Goal: Task Accomplishment & Management: Use online tool/utility

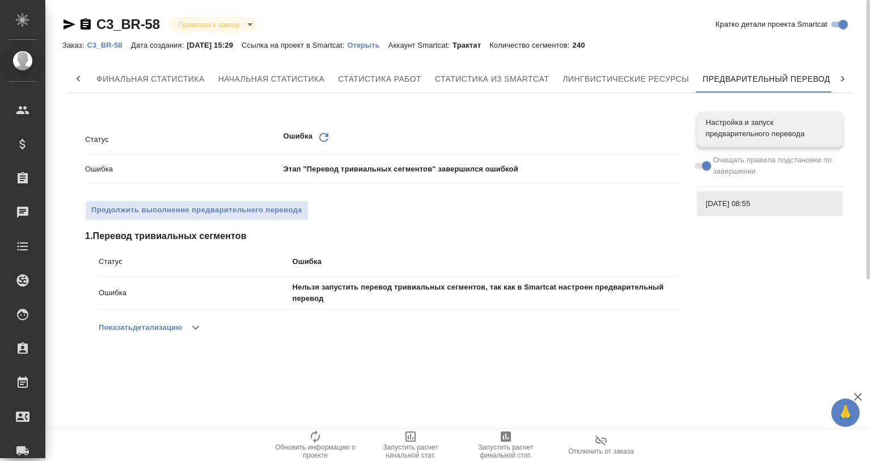
scroll to position [0, 5]
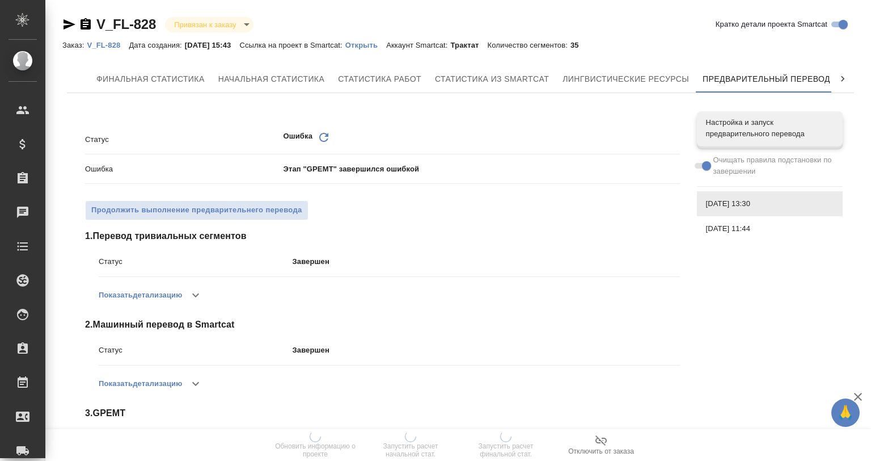
scroll to position [0, 5]
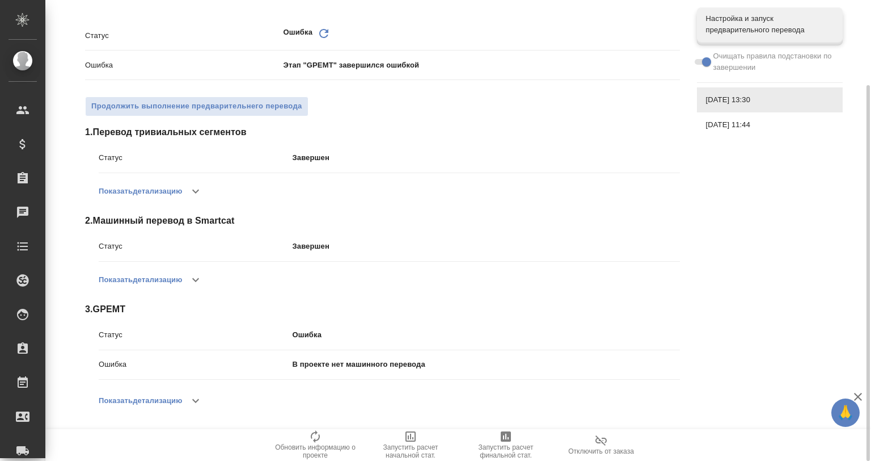
click at [189, 397] on button "button" at bounding box center [195, 400] width 27 height 27
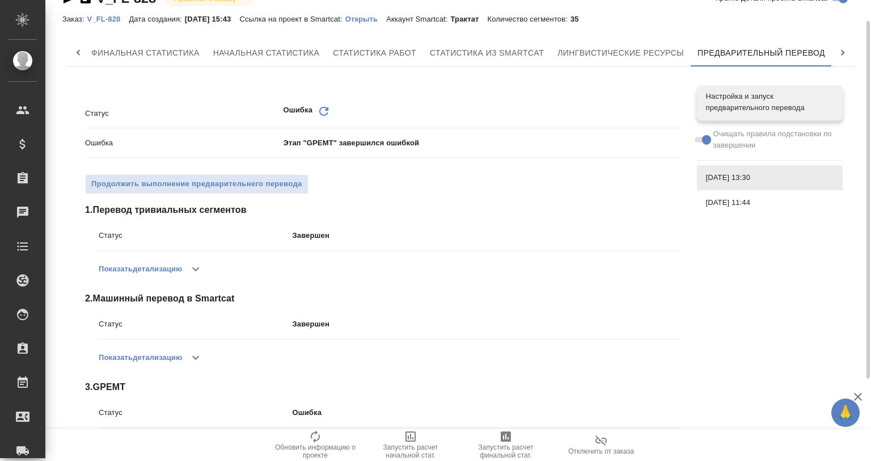
scroll to position [25, 0]
click at [723, 114] on span "Настройка и запуск предварительного перевода" at bounding box center [770, 103] width 128 height 23
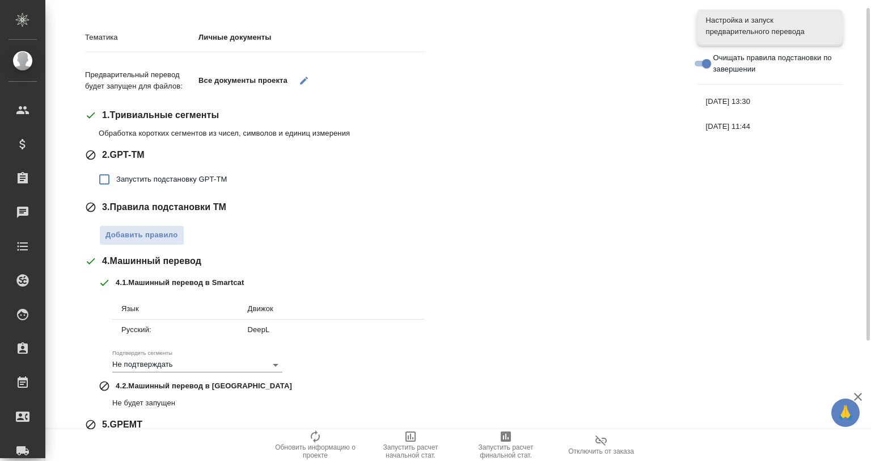
scroll to position [140, 0]
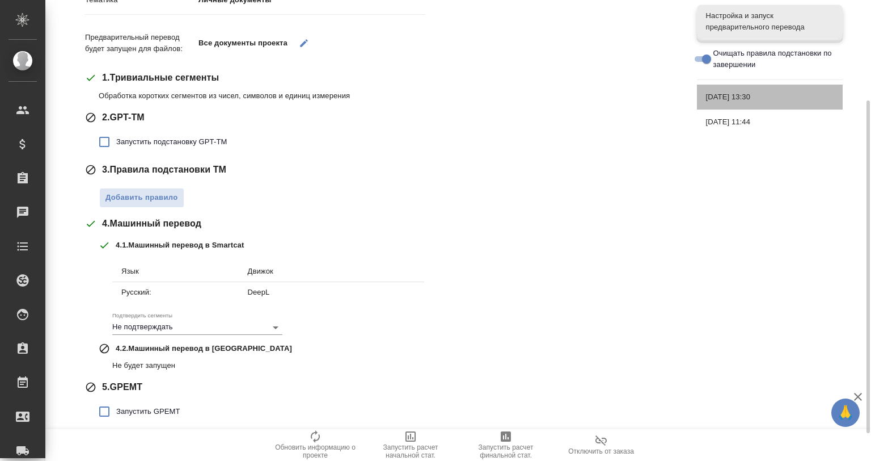
click at [759, 95] on span "[DATE] 13:30" at bounding box center [770, 96] width 128 height 11
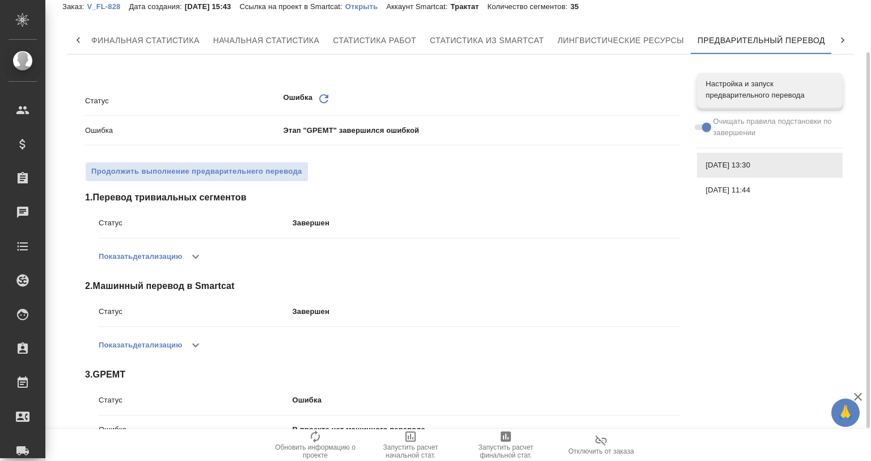
scroll to position [104, 0]
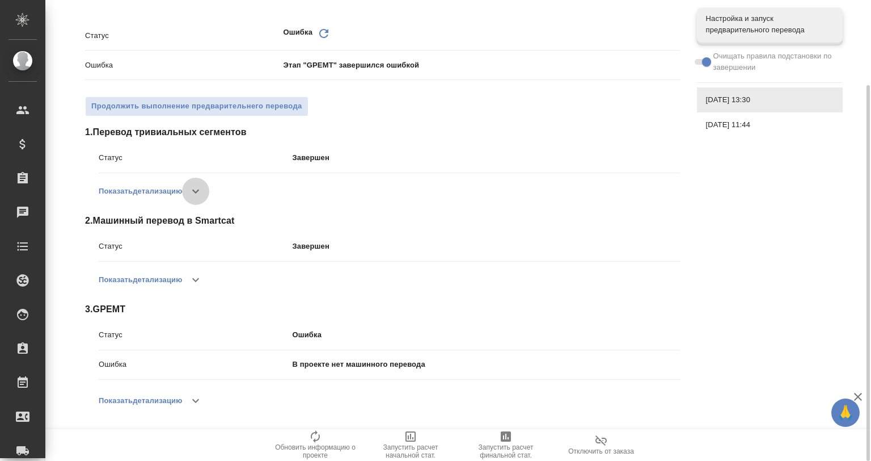
click at [201, 188] on icon "button" at bounding box center [196, 191] width 14 height 14
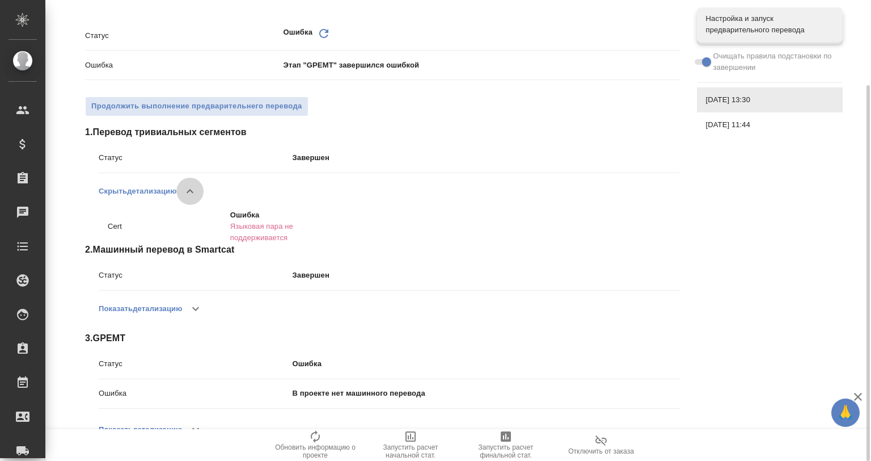
click at [201, 188] on button "button" at bounding box center [189, 191] width 27 height 27
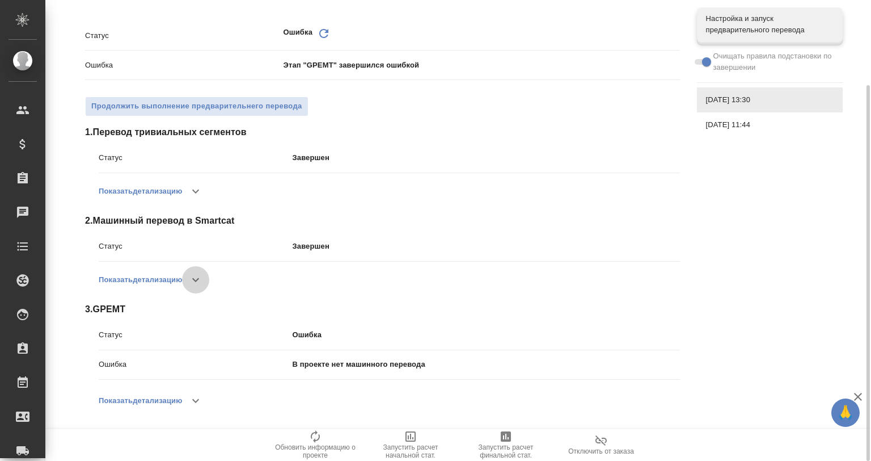
click at [191, 273] on icon "button" at bounding box center [196, 280] width 14 height 14
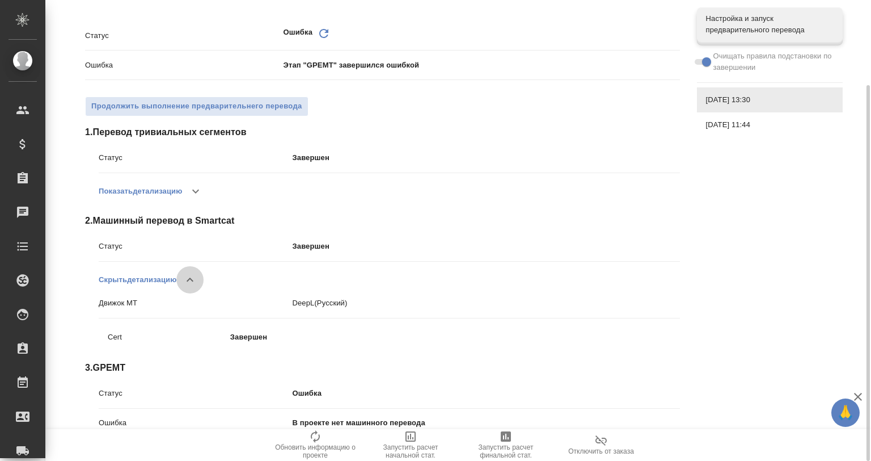
click at [191, 273] on icon "button" at bounding box center [190, 280] width 14 height 14
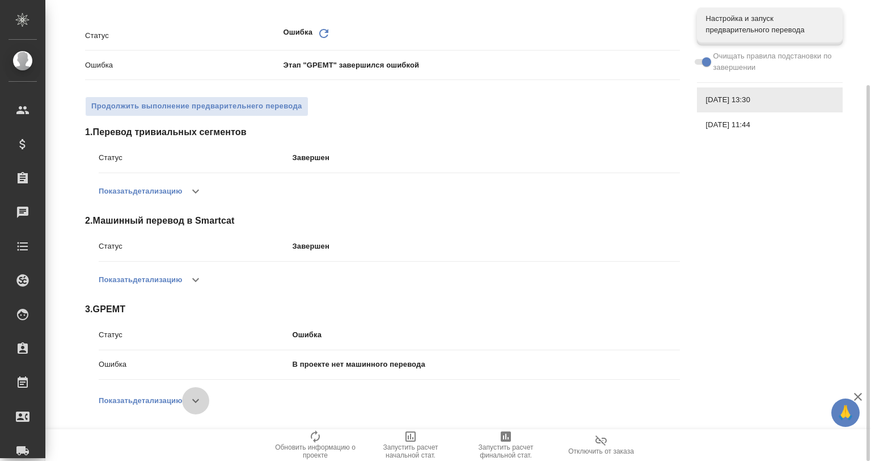
click at [188, 400] on button "button" at bounding box center [195, 400] width 27 height 27
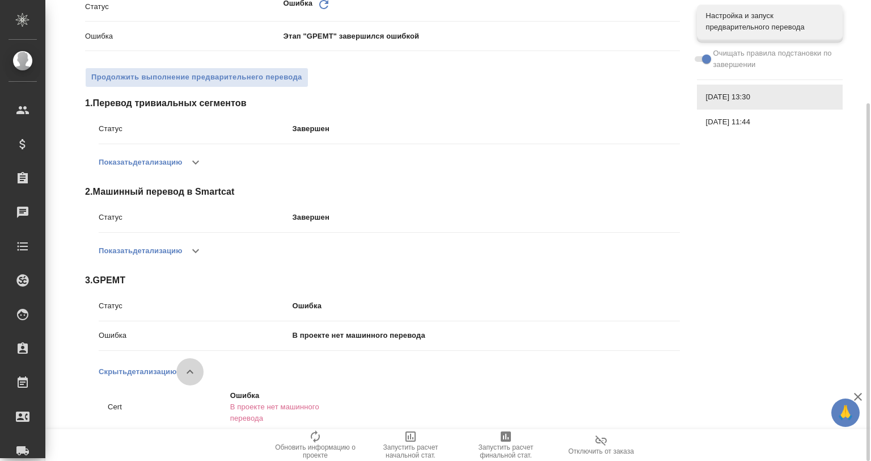
click at [188, 368] on icon "button" at bounding box center [190, 372] width 14 height 14
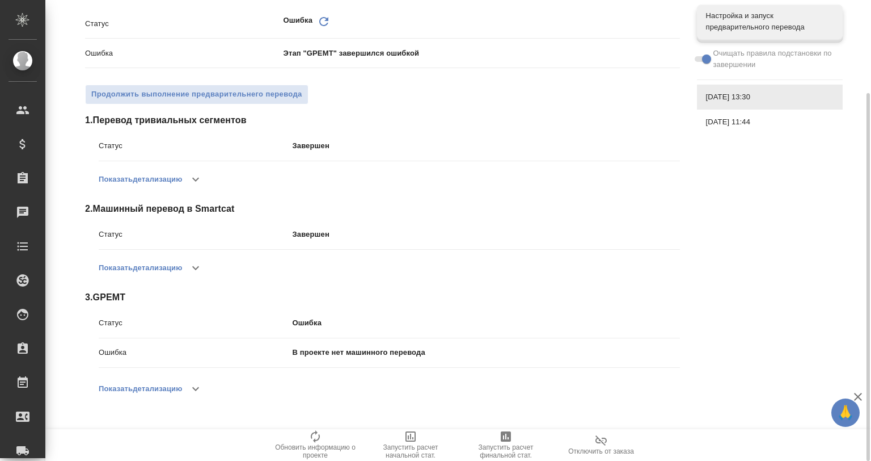
scroll to position [0, 0]
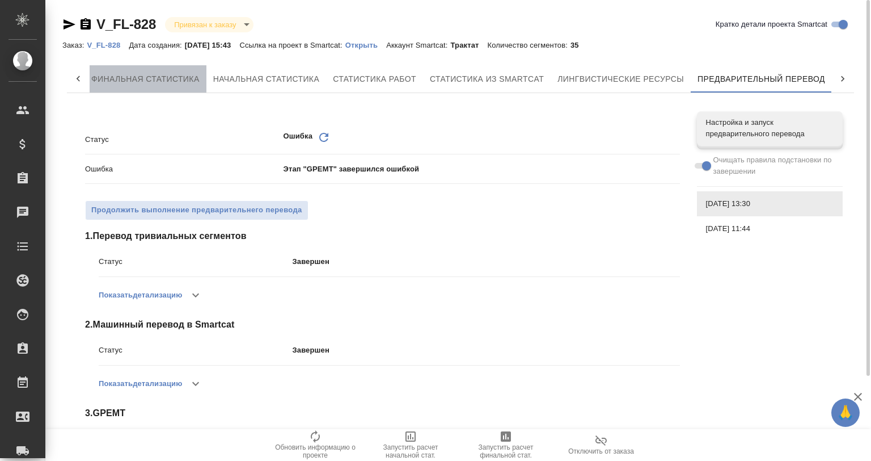
click at [123, 68] on button "Финальная статистика" at bounding box center [146, 78] width 122 height 27
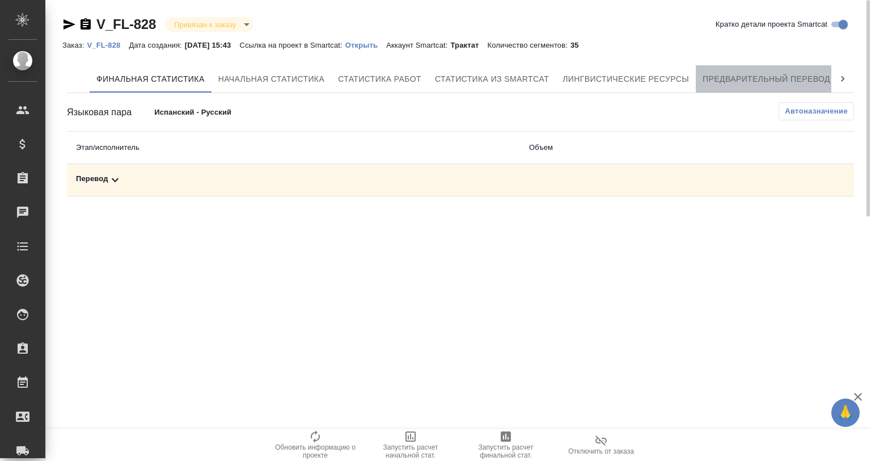
click at [738, 72] on span "Предварительный перевод" at bounding box center [767, 79] width 128 height 14
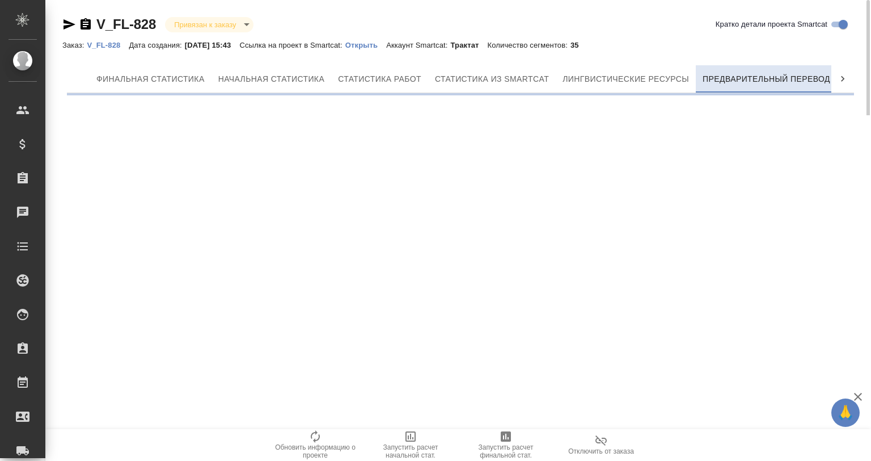
scroll to position [0, 5]
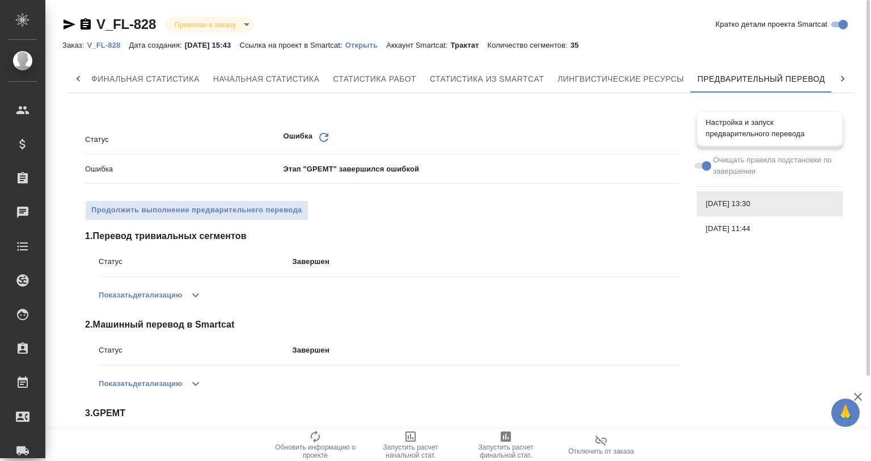
click at [725, 128] on span "Настройка и запуск предварительного перевода" at bounding box center [770, 128] width 128 height 23
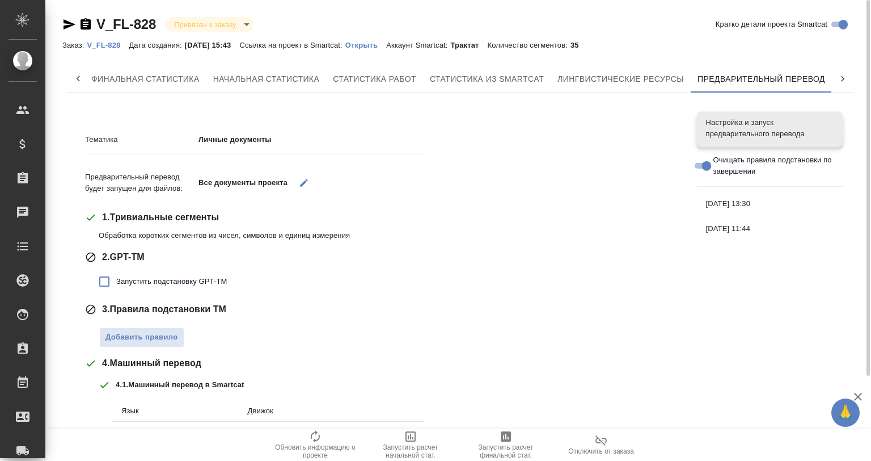
drag, startPoint x: 715, startPoint y: 164, endPoint x: 703, endPoint y: 164, distance: 11.4
click at [707, 164] on label "Очищать правила подстановки по завершении" at bounding box center [762, 165] width 143 height 23
click at [703, 164] on input "Очищать правила подстановки по завершении" at bounding box center [706, 166] width 41 height 14
checkbox input "false"
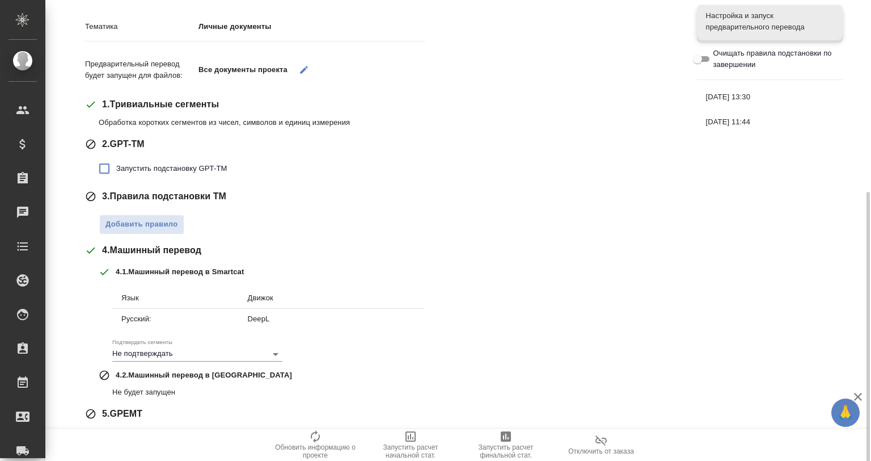
scroll to position [177, 0]
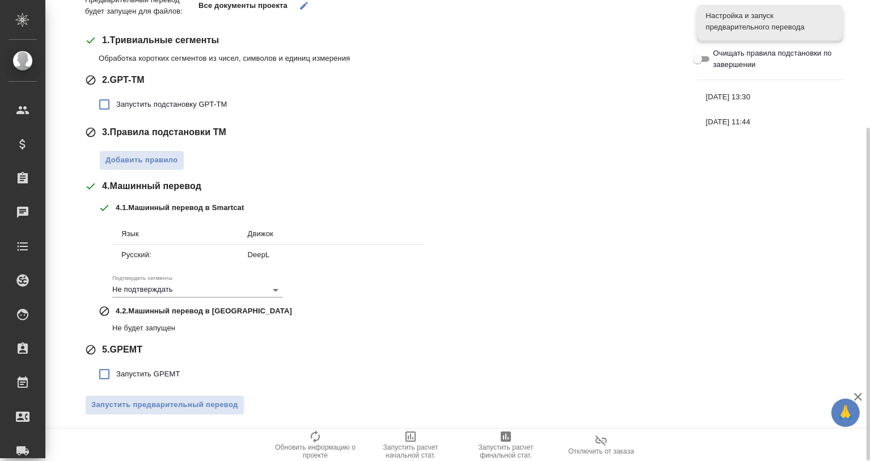
click at [162, 374] on span "Запустить GPEMT" at bounding box center [148, 373] width 64 height 11
click at [116, 374] on input "Запустить GPEMT" at bounding box center [104, 374] width 24 height 24
checkbox input "true"
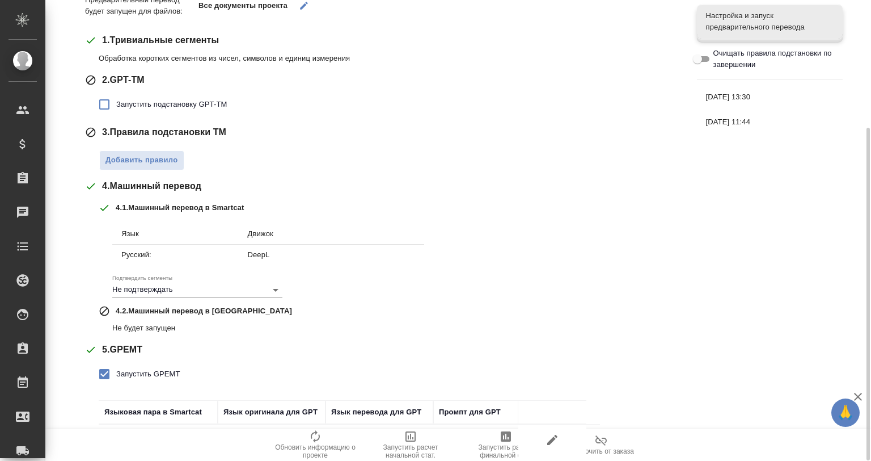
scroll to position [256, 0]
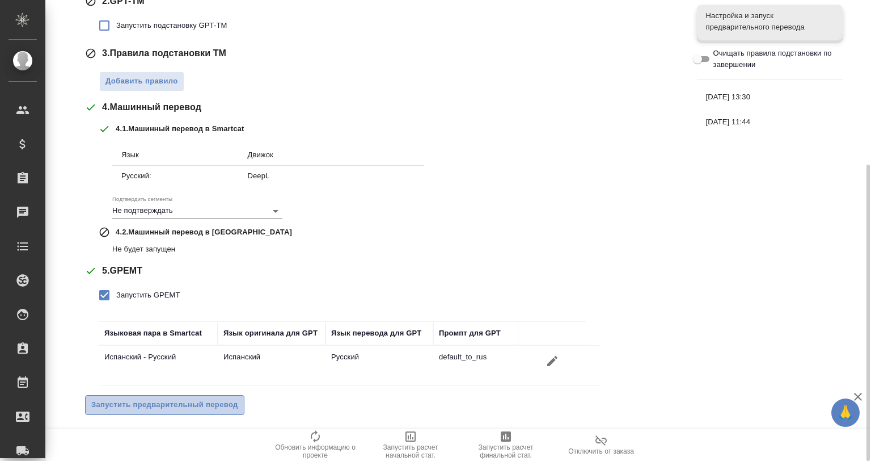
click at [209, 408] on span "Запустить предварительный перевод" at bounding box center [164, 404] width 147 height 13
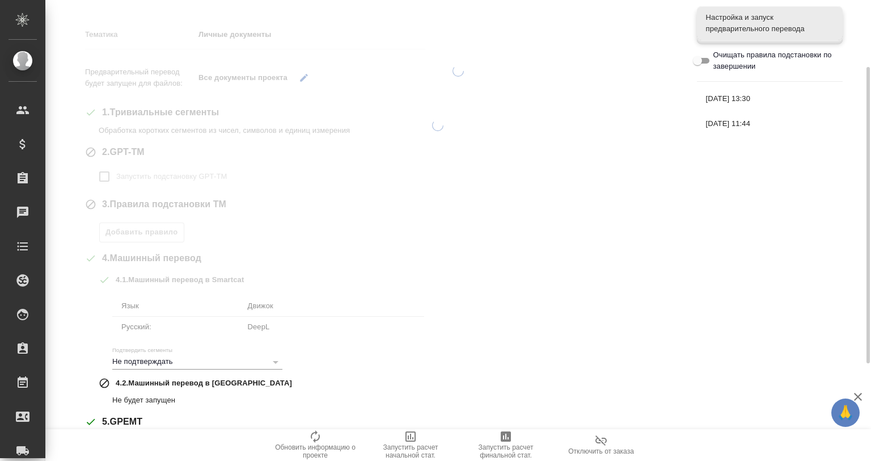
scroll to position [0, 0]
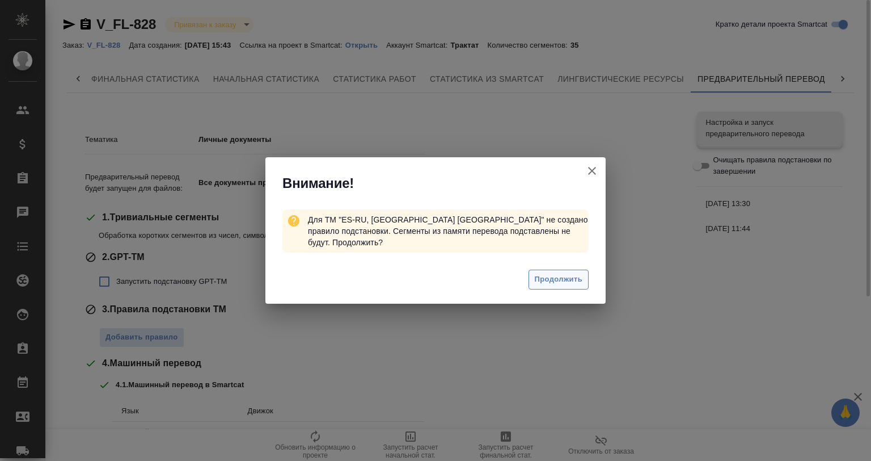
click at [565, 274] on span "Продолжить" at bounding box center [559, 279] width 48 height 13
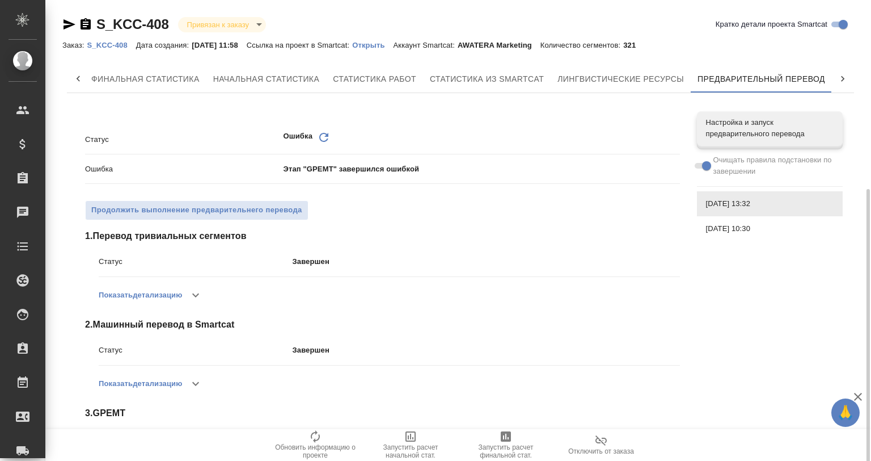
scroll to position [104, 0]
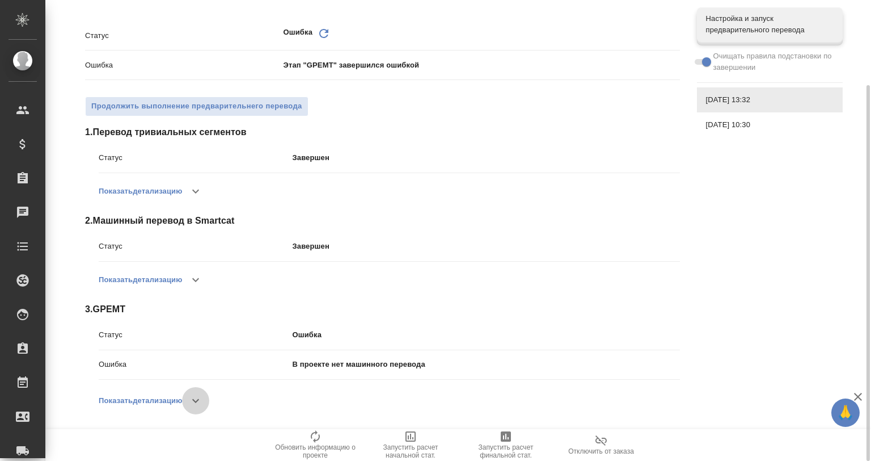
click at [193, 402] on icon "button" at bounding box center [196, 401] width 14 height 14
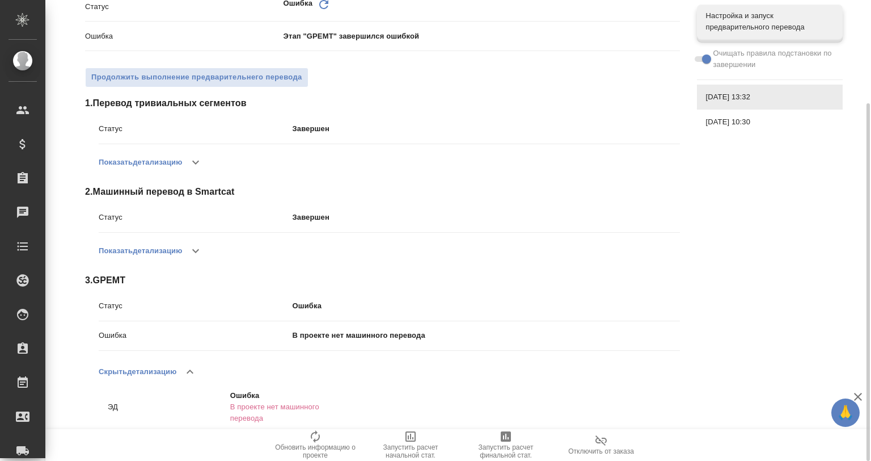
click at [195, 361] on button "button" at bounding box center [189, 371] width 27 height 27
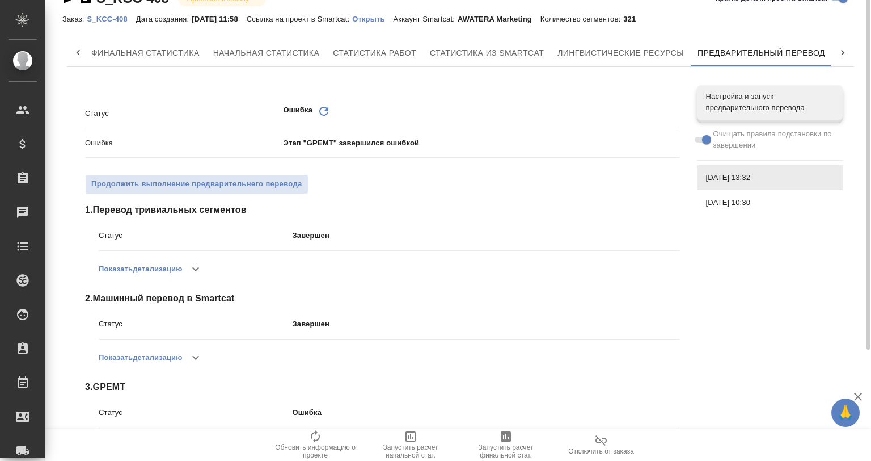
scroll to position [0, 0]
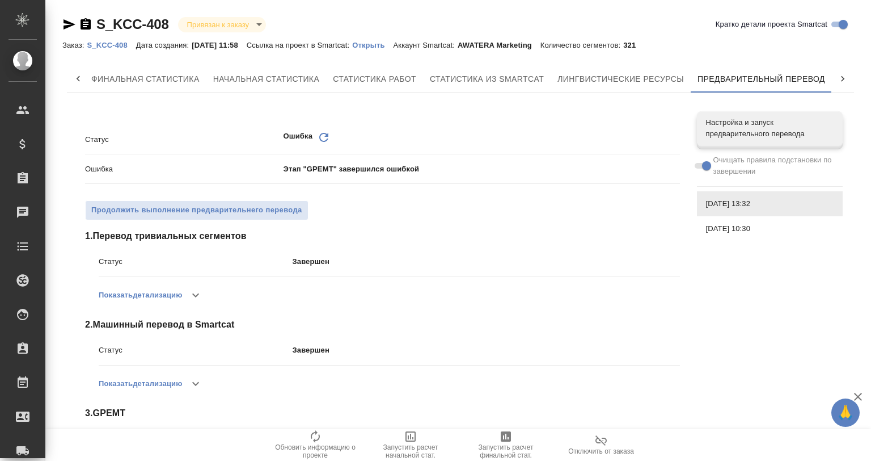
click at [703, 163] on span at bounding box center [702, 166] width 15 height 6
click at [712, 130] on span "Настройка и запуск предварительного перевода" at bounding box center [770, 128] width 128 height 23
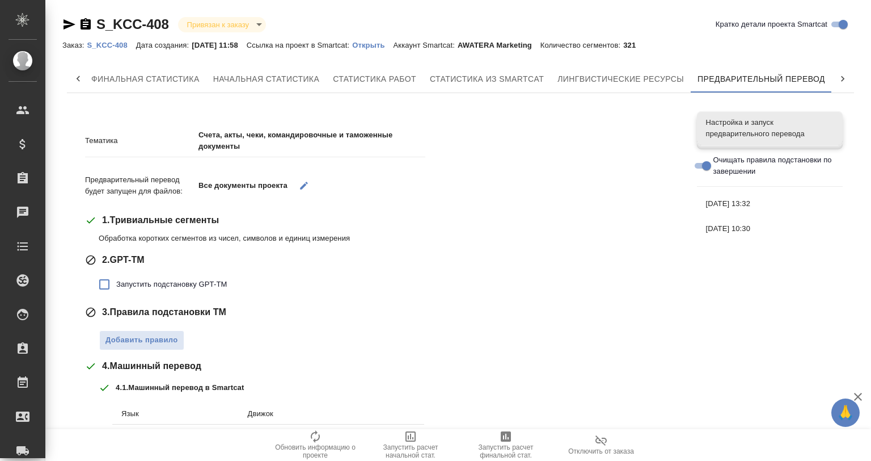
click at [702, 162] on input "Очищать правила подстановки по завершении" at bounding box center [706, 166] width 41 height 14
checkbox input "false"
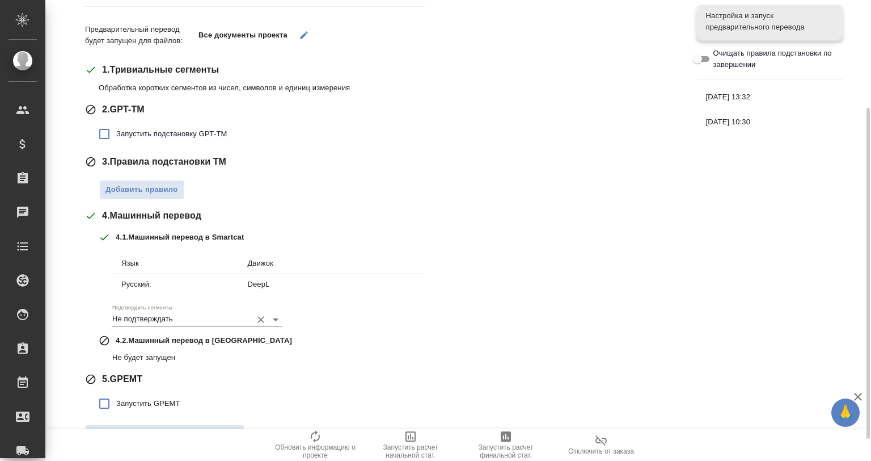
scroll to position [180, 0]
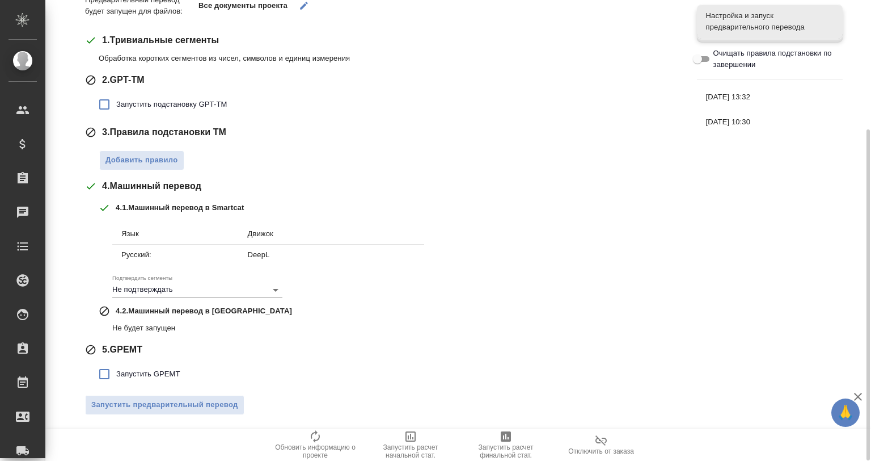
click at [156, 374] on span "Запустить GPEMT" at bounding box center [148, 373] width 64 height 11
click at [116, 374] on input "Запустить GPEMT" at bounding box center [104, 374] width 24 height 24
checkbox input "true"
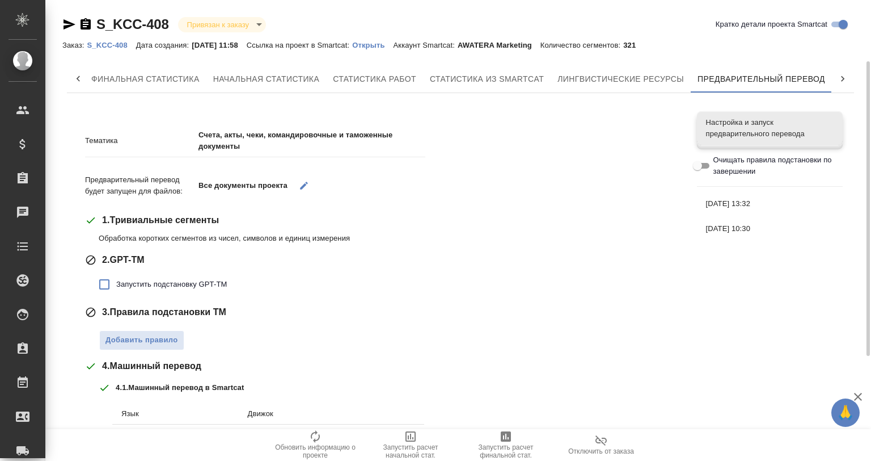
scroll to position [259, 0]
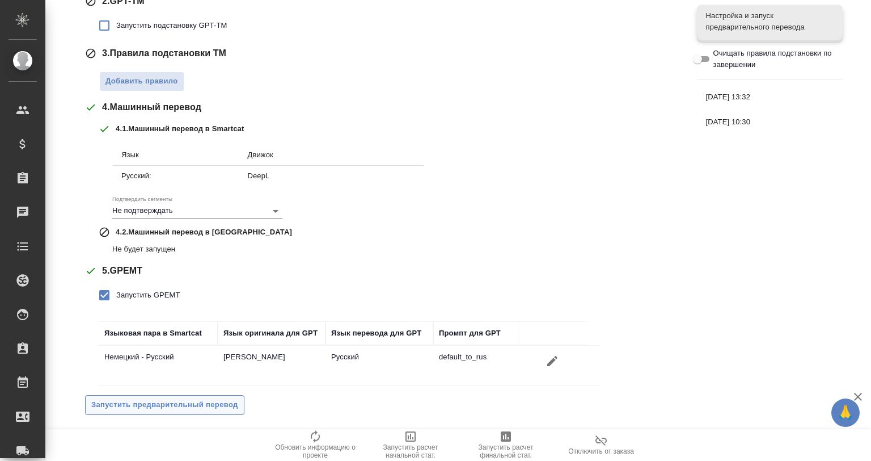
click at [222, 400] on span "Запустить предварительный перевод" at bounding box center [164, 404] width 147 height 13
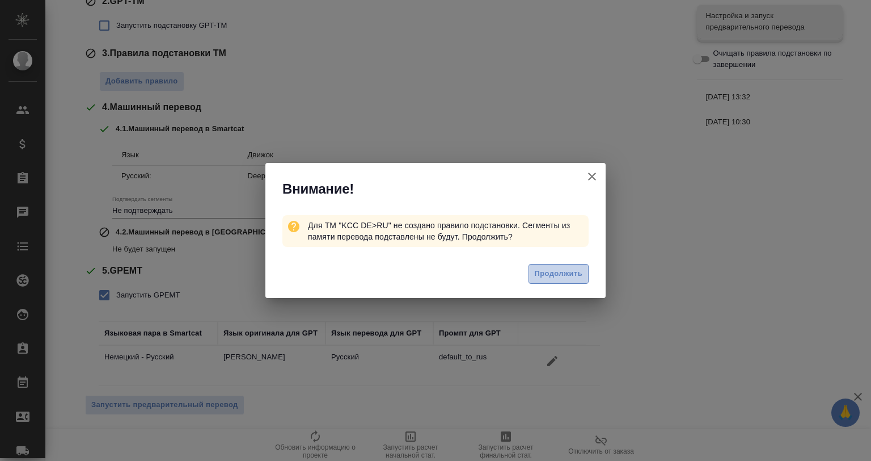
click at [551, 275] on span "Продолжить" at bounding box center [559, 273] width 48 height 13
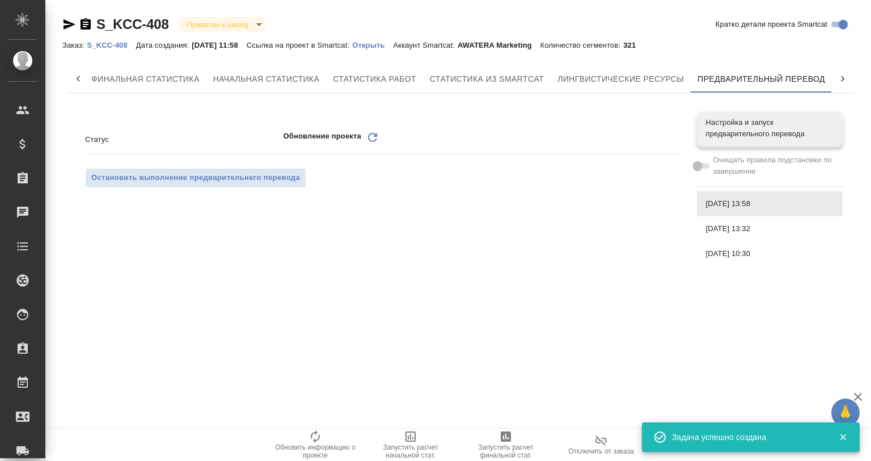
scroll to position [0, 0]
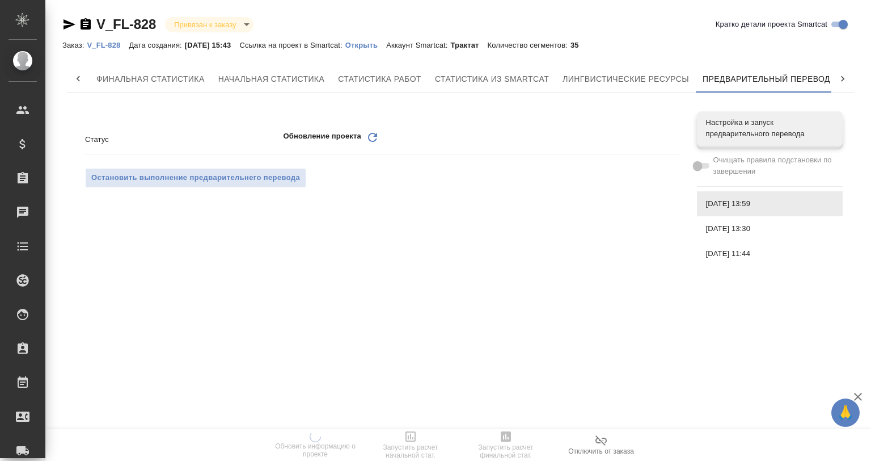
scroll to position [0, 5]
click at [856, 394] on icon "button" at bounding box center [858, 396] width 8 height 8
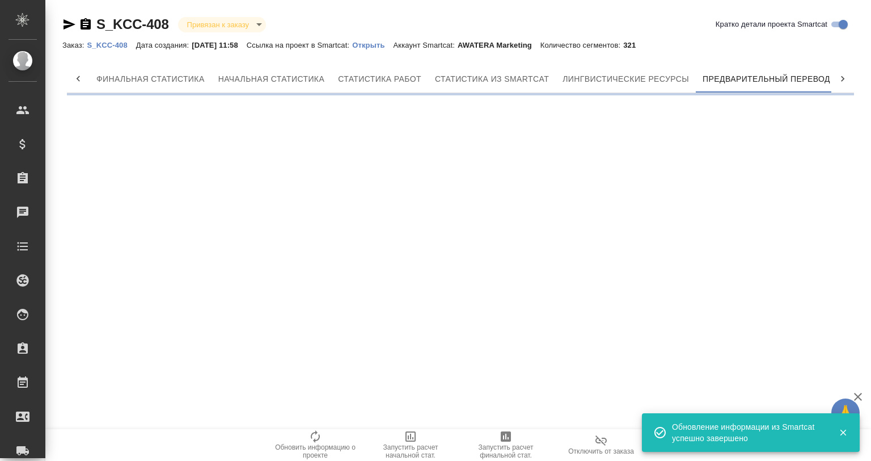
scroll to position [0, 5]
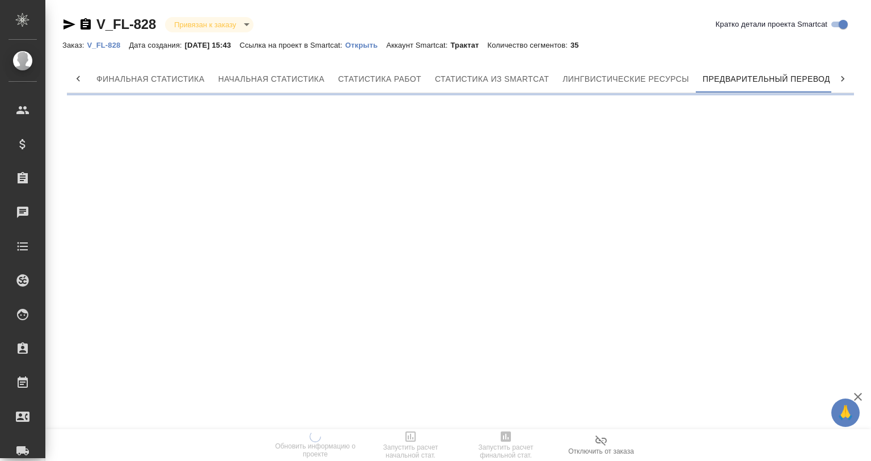
scroll to position [0, 5]
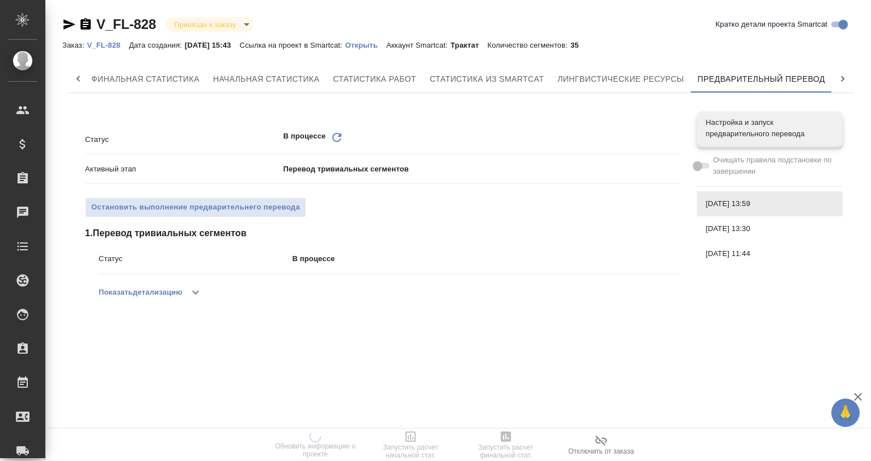
click at [191, 277] on div "Статус В процессе" at bounding box center [389, 263] width 581 height 29
click at [193, 286] on icon "button" at bounding box center [196, 292] width 14 height 14
click at [193, 286] on icon "button" at bounding box center [190, 292] width 14 height 14
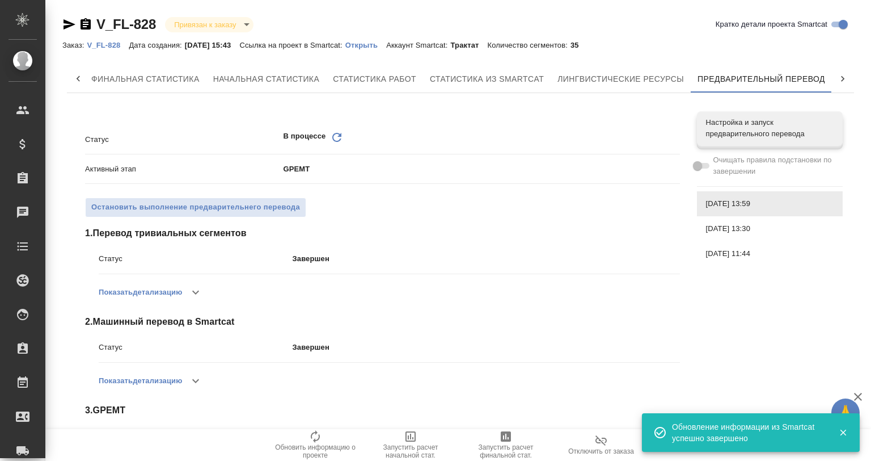
scroll to position [69, 0]
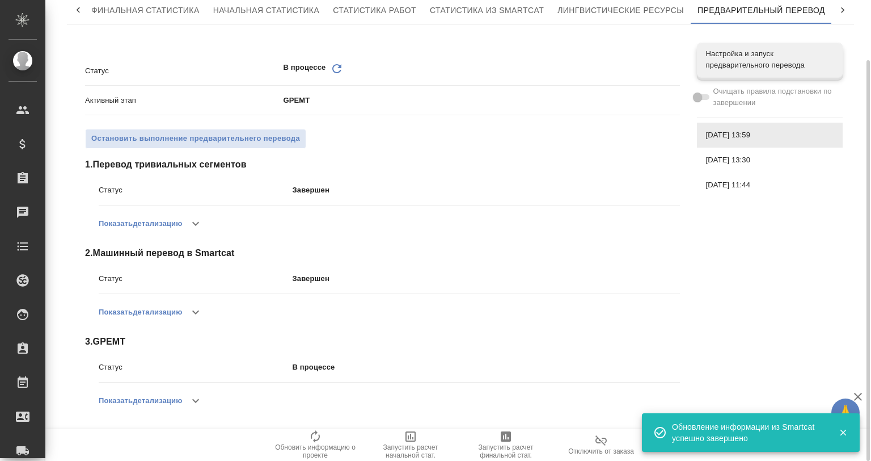
click at [193, 309] on icon "button" at bounding box center [196, 312] width 14 height 14
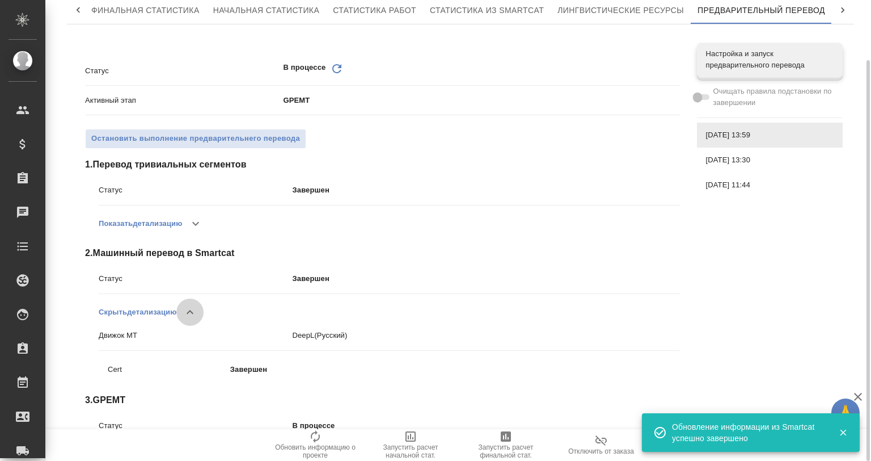
click at [193, 307] on icon "button" at bounding box center [190, 312] width 14 height 14
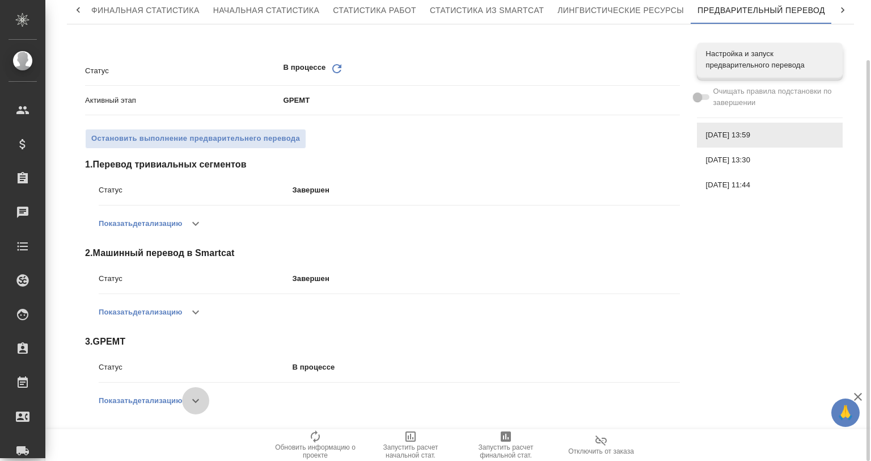
click at [199, 402] on icon "button" at bounding box center [196, 401] width 14 height 14
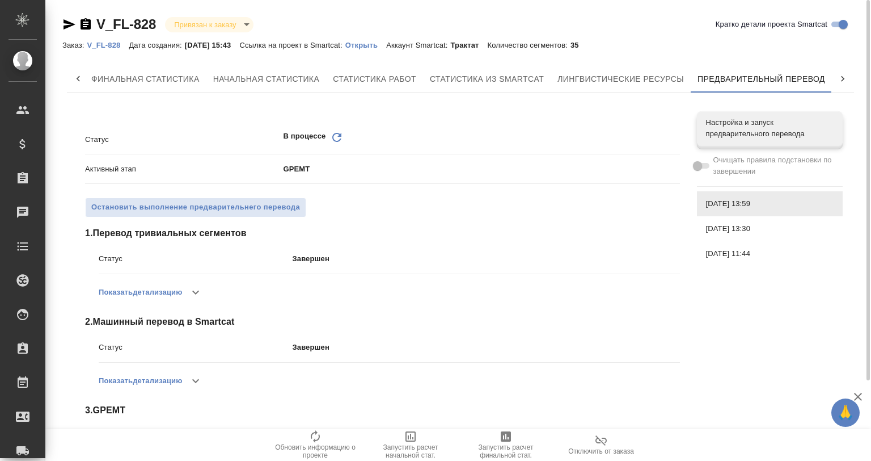
scroll to position [98, 0]
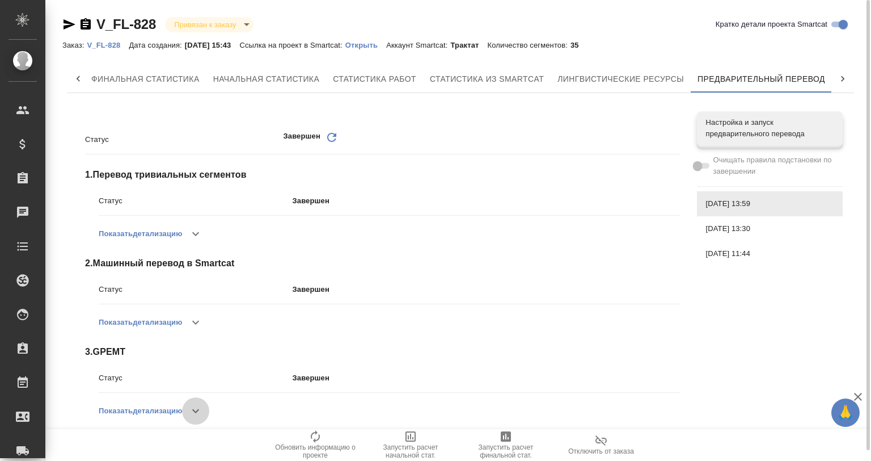
click at [195, 409] on icon "button" at bounding box center [195, 411] width 7 height 4
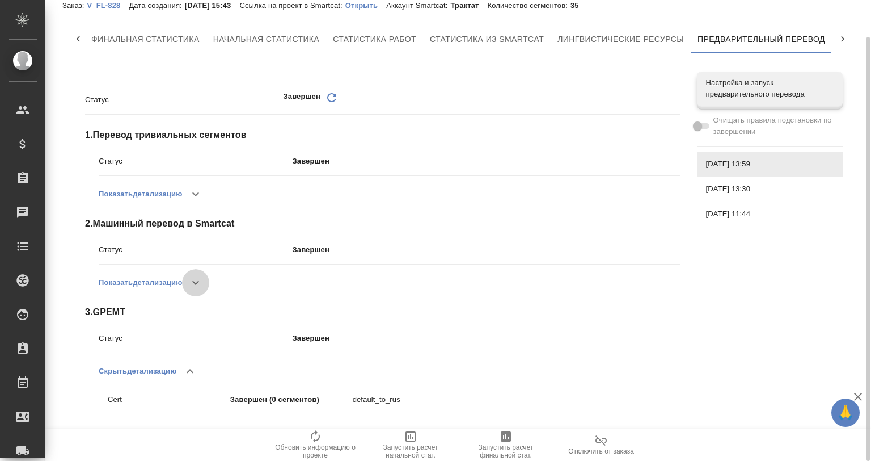
click at [194, 276] on icon "button" at bounding box center [196, 283] width 14 height 14
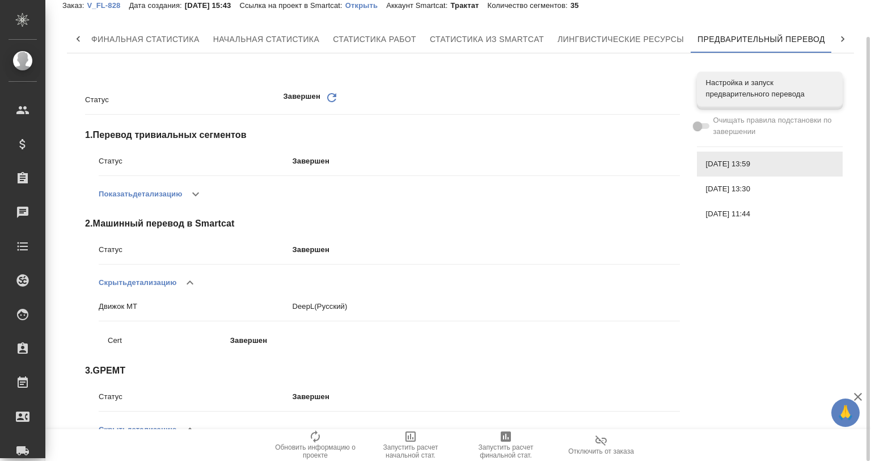
click at [195, 276] on icon "button" at bounding box center [190, 283] width 14 height 14
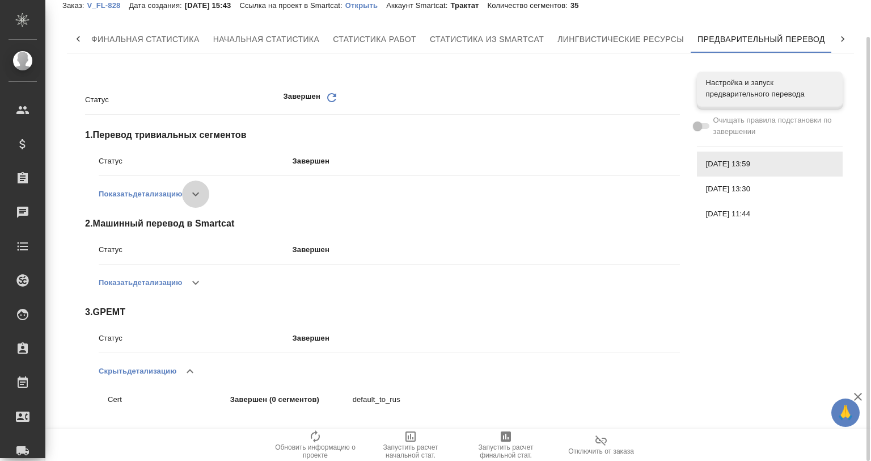
click at [199, 182] on button "button" at bounding box center [195, 193] width 27 height 27
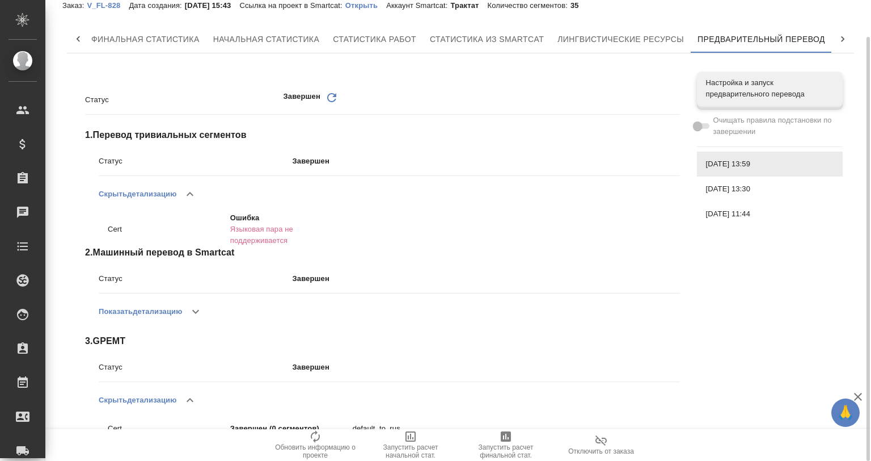
click at [199, 182] on button "button" at bounding box center [189, 193] width 27 height 27
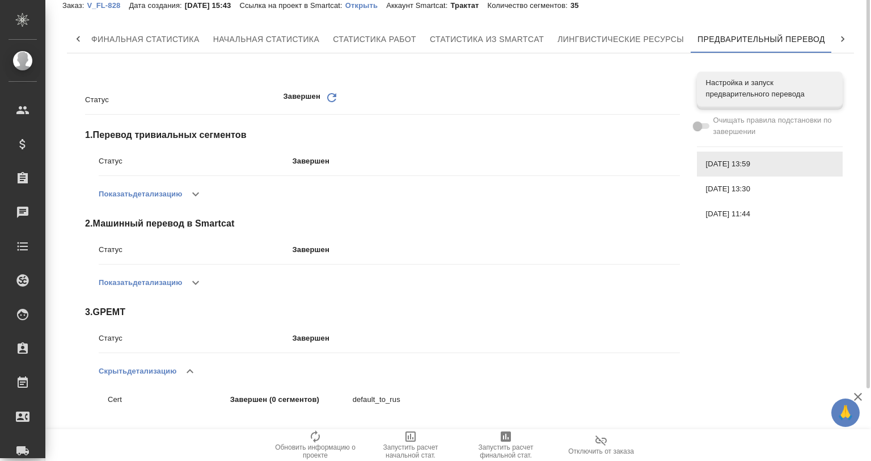
scroll to position [0, 0]
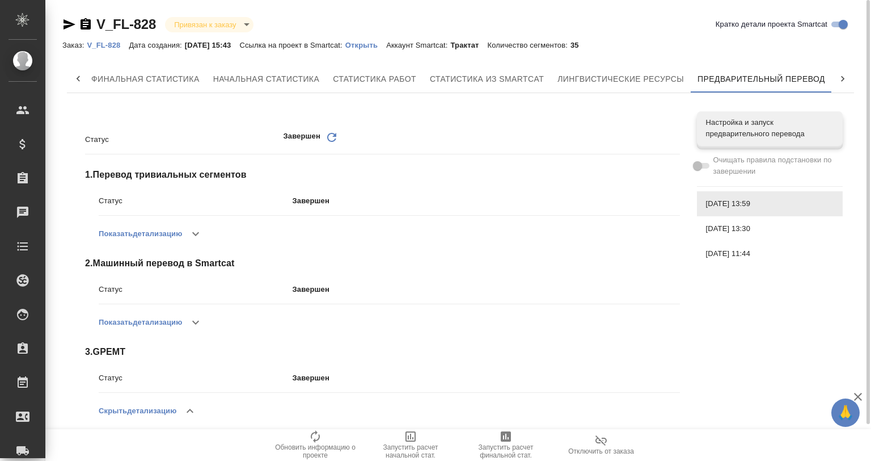
click at [373, 47] on p "Открыть" at bounding box center [365, 45] width 41 height 9
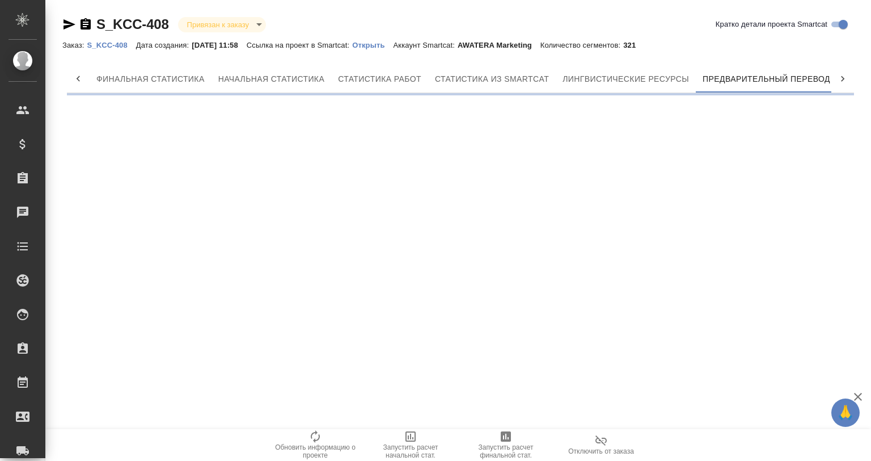
scroll to position [0, 5]
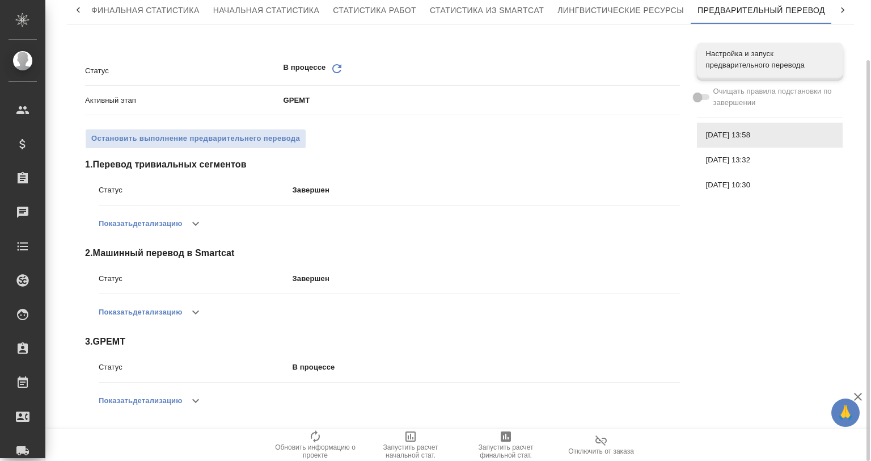
click at [197, 399] on icon "button" at bounding box center [196, 401] width 14 height 14
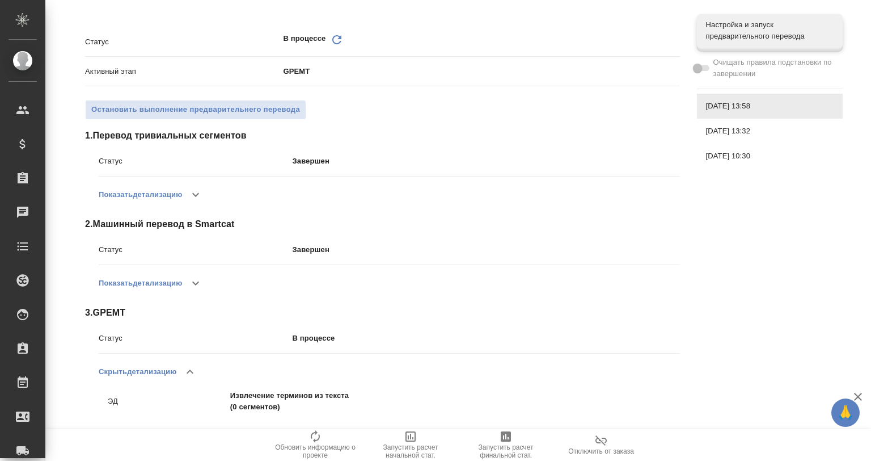
click at [189, 372] on icon "button" at bounding box center [190, 371] width 7 height 4
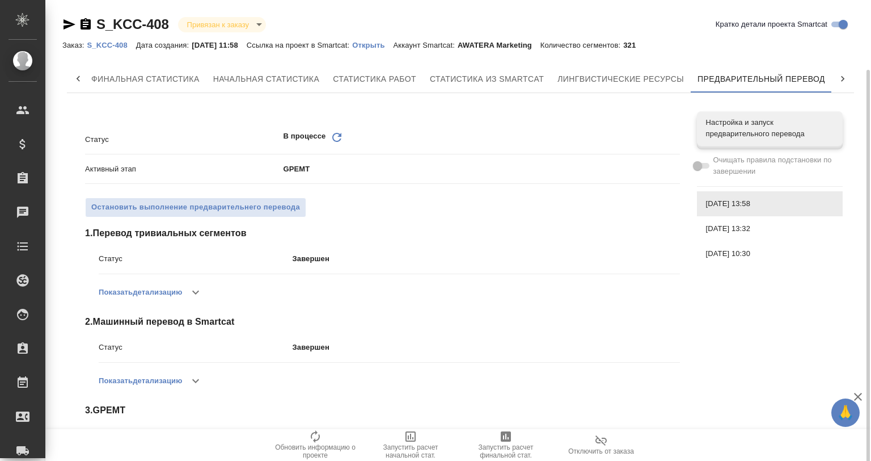
scroll to position [0, 0]
click at [383, 47] on p "Открыть" at bounding box center [372, 45] width 41 height 9
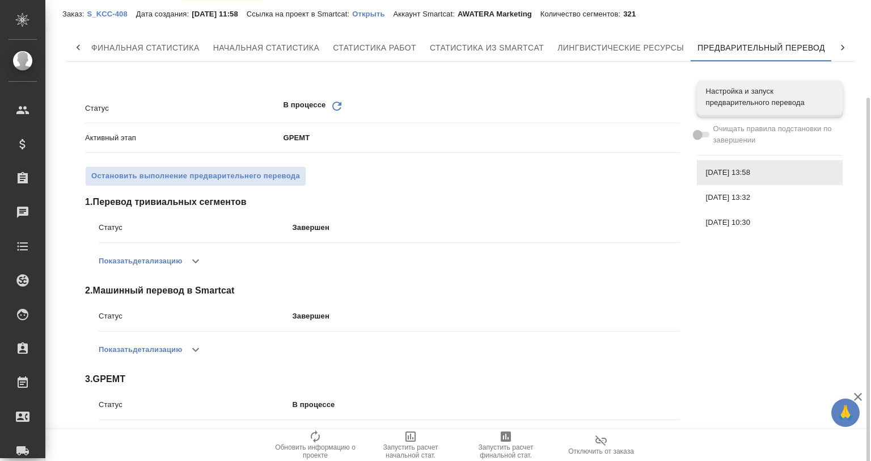
scroll to position [69, 0]
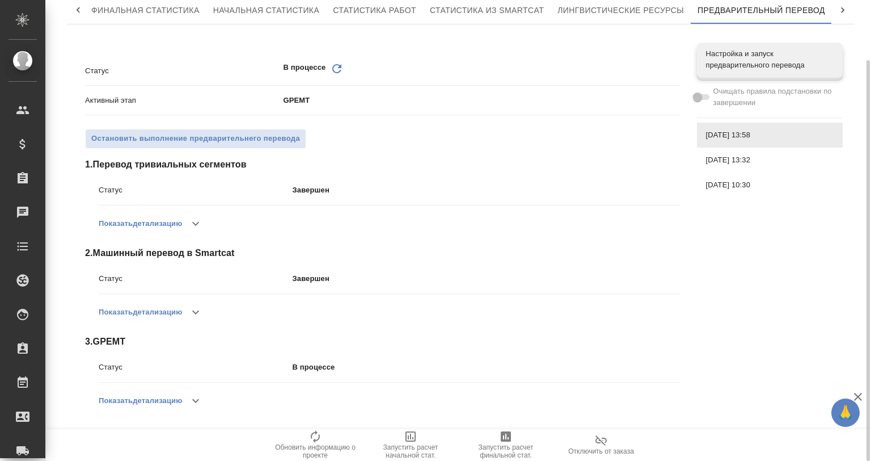
click at [182, 392] on button "Показать детализацию" at bounding box center [140, 400] width 83 height 27
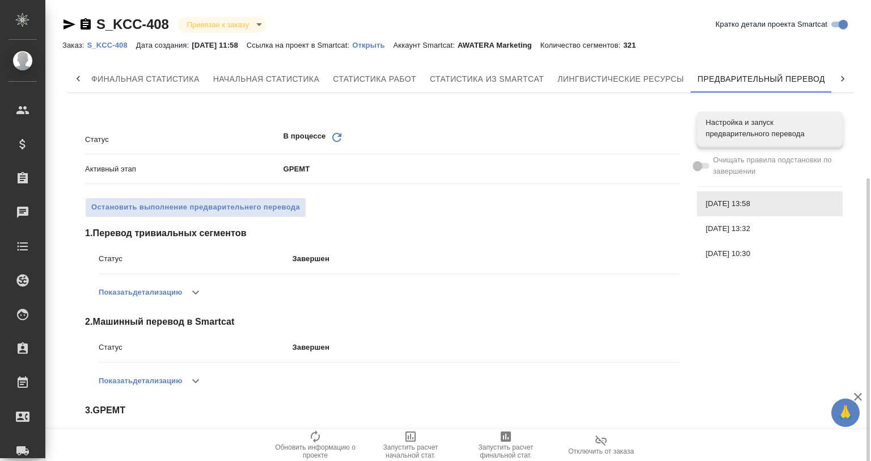
scroll to position [98, 0]
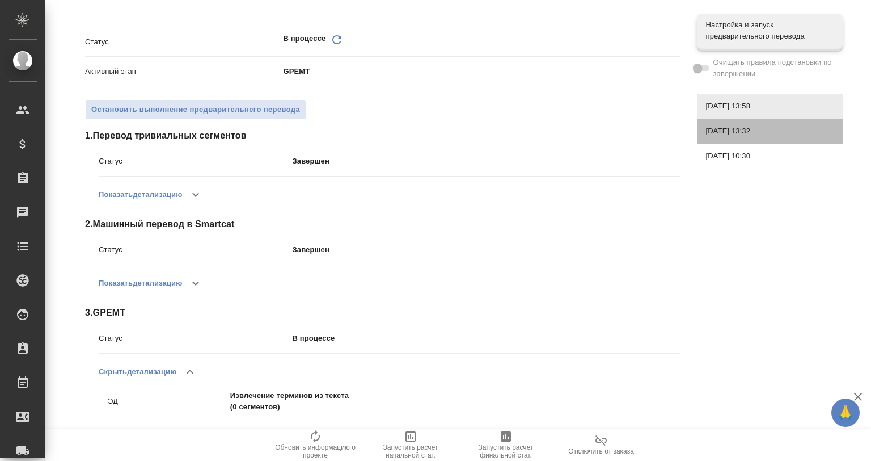
click at [761, 125] on span "27.08.2025, 13:32" at bounding box center [770, 130] width 128 height 11
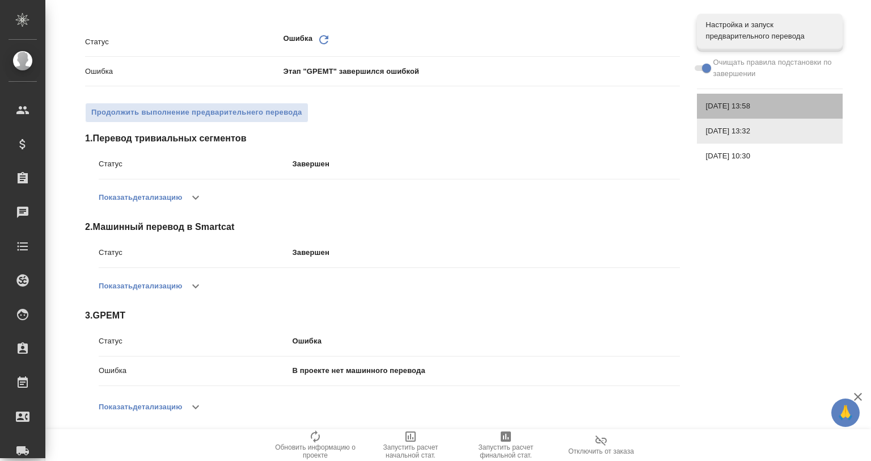
click at [750, 108] on span "27.08.2025, 13:58" at bounding box center [770, 105] width 128 height 11
checkbox input "false"
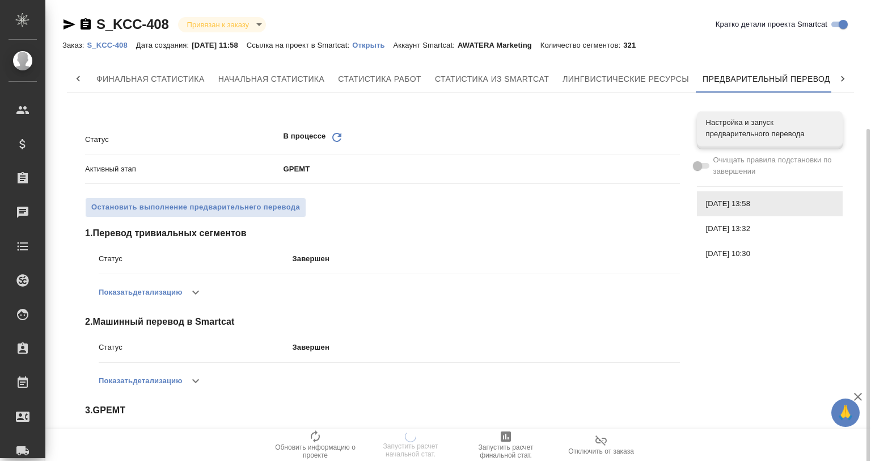
scroll to position [0, 5]
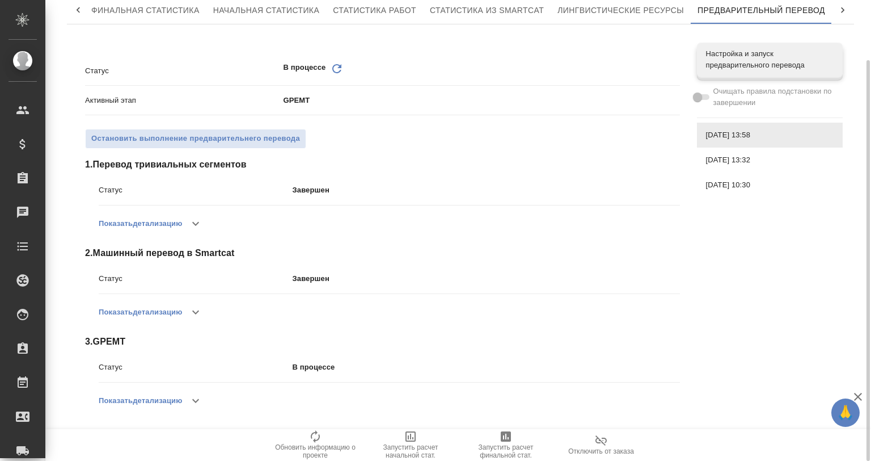
click at [196, 389] on button "button" at bounding box center [195, 400] width 27 height 27
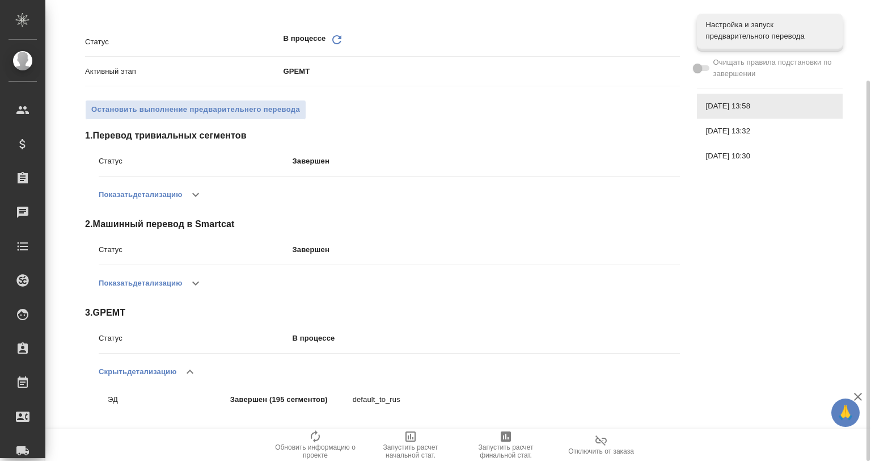
click at [184, 368] on button "button" at bounding box center [189, 371] width 27 height 27
click at [182, 374] on button "Показать детализацию" at bounding box center [140, 371] width 83 height 27
click at [189, 365] on icon "button" at bounding box center [190, 372] width 14 height 14
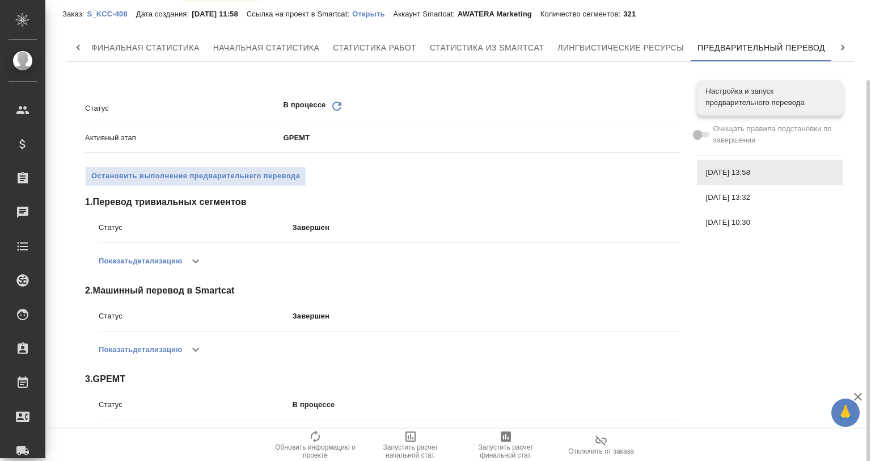
scroll to position [0, 0]
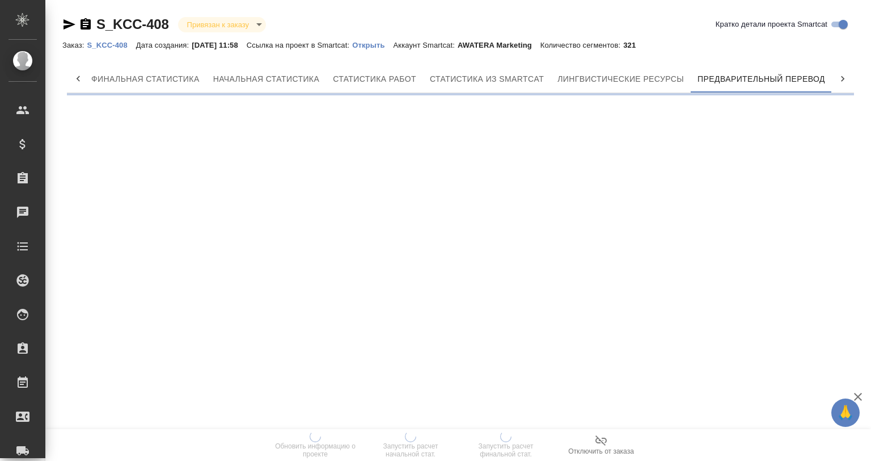
scroll to position [0, 5]
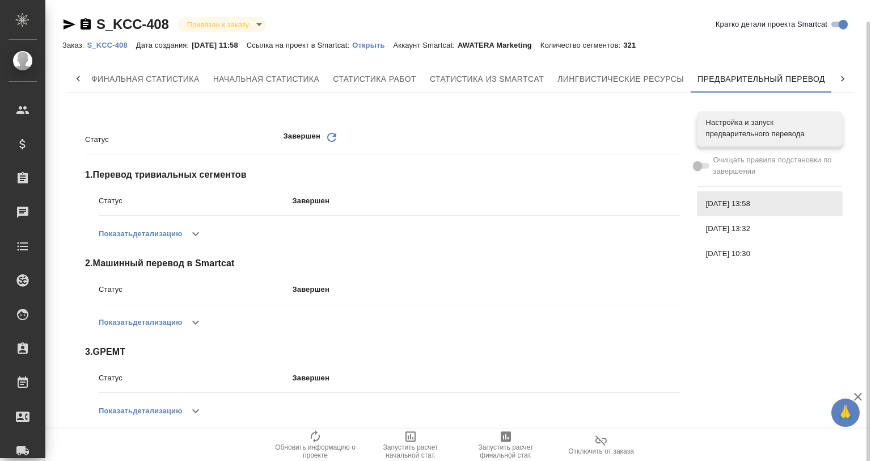
scroll to position [11, 0]
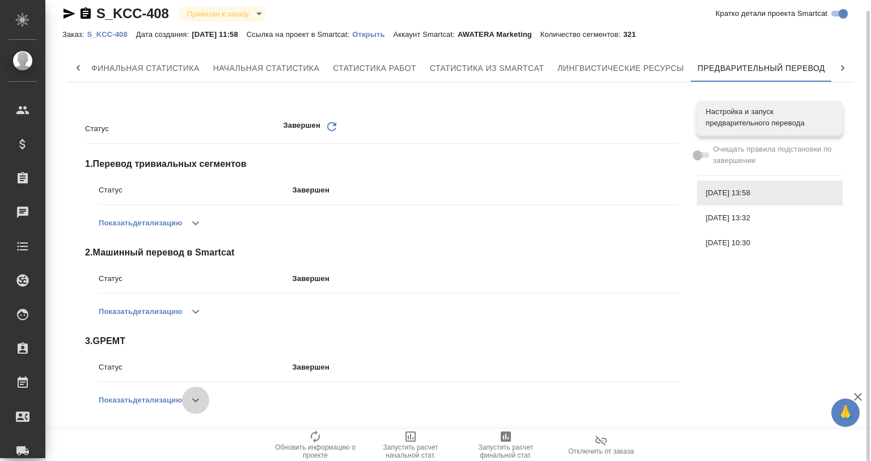
click at [195, 399] on icon "button" at bounding box center [195, 400] width 7 height 4
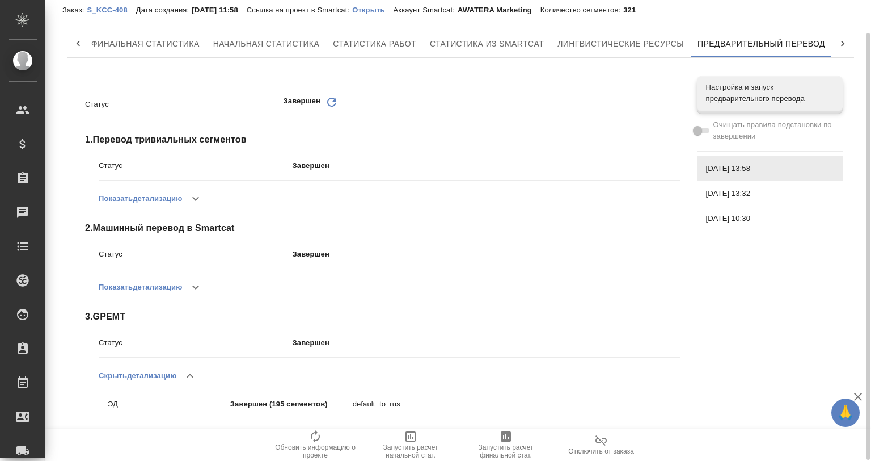
scroll to position [38, 0]
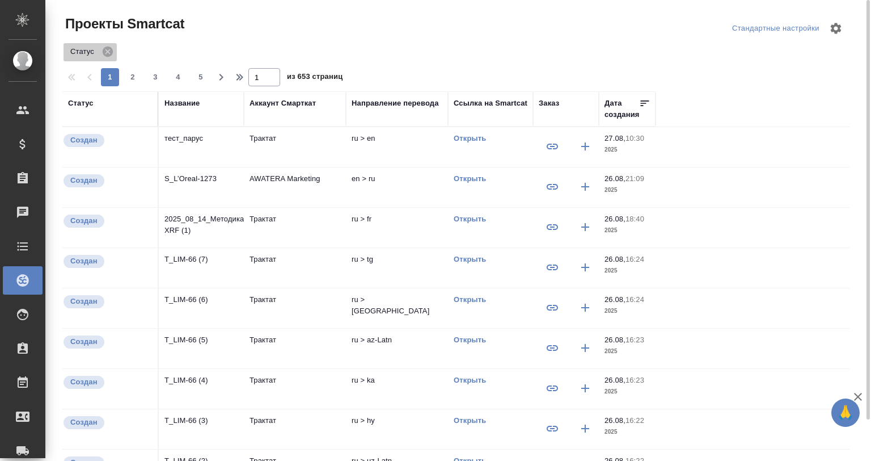
drag, startPoint x: 108, startPoint y: 50, endPoint x: 120, endPoint y: 50, distance: 12.5
click at [107, 50] on icon at bounding box center [108, 52] width 10 height 10
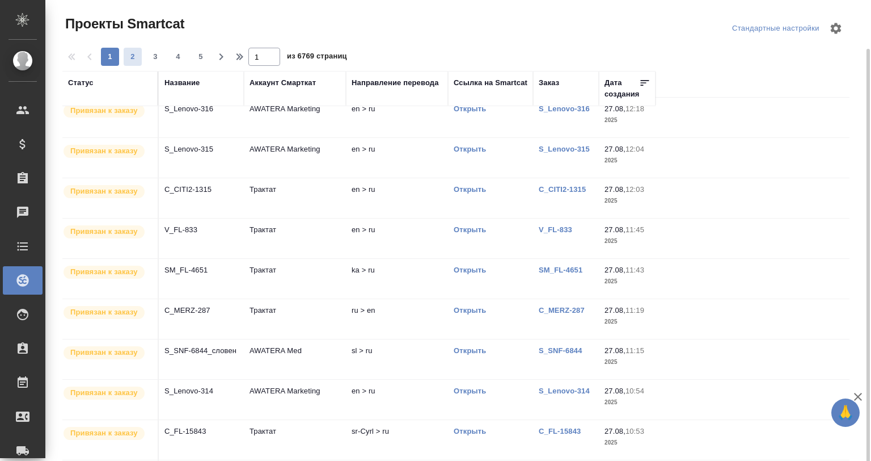
scroll to position [392, 0]
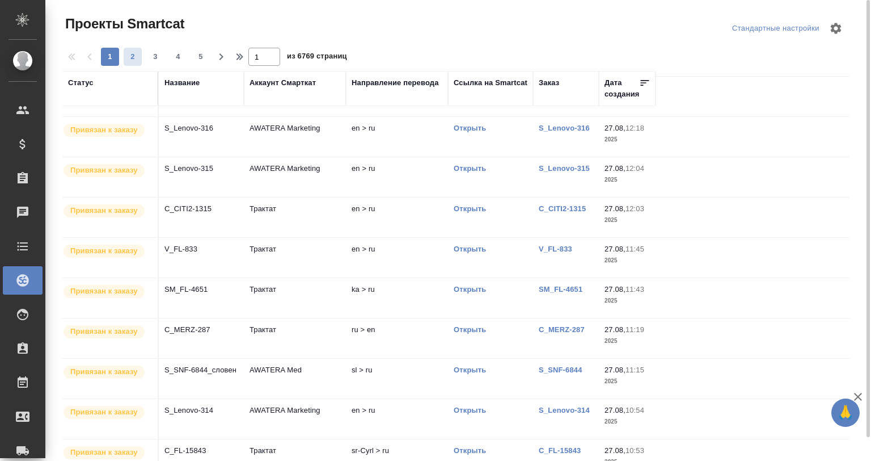
click at [136, 57] on span "2" at bounding box center [133, 56] width 18 height 11
type input "2"
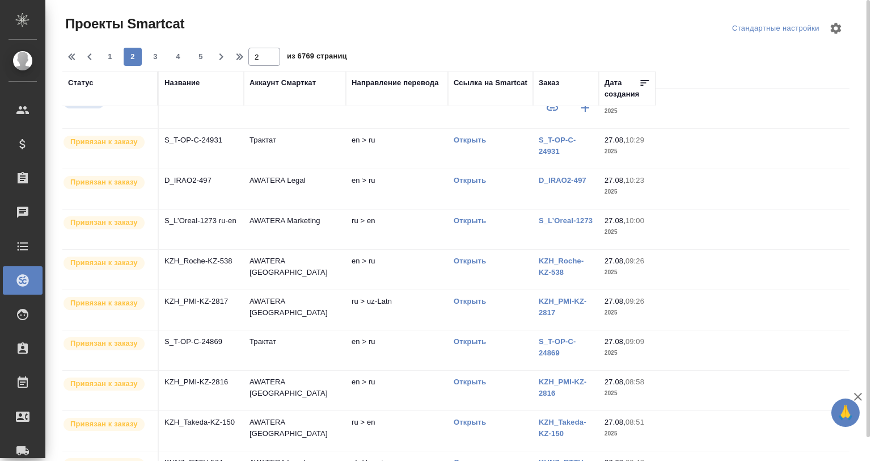
scroll to position [0, 0]
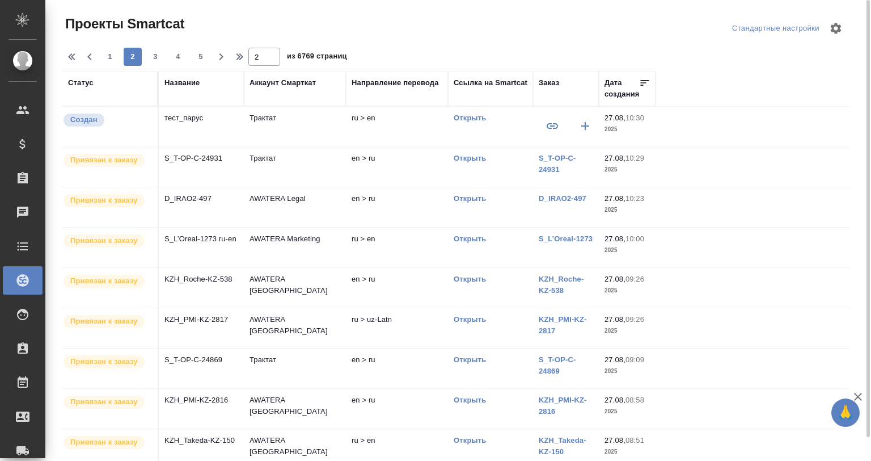
click at [238, 275] on td "KZH_Roche-KZ-538" at bounding box center [201, 288] width 85 height 40
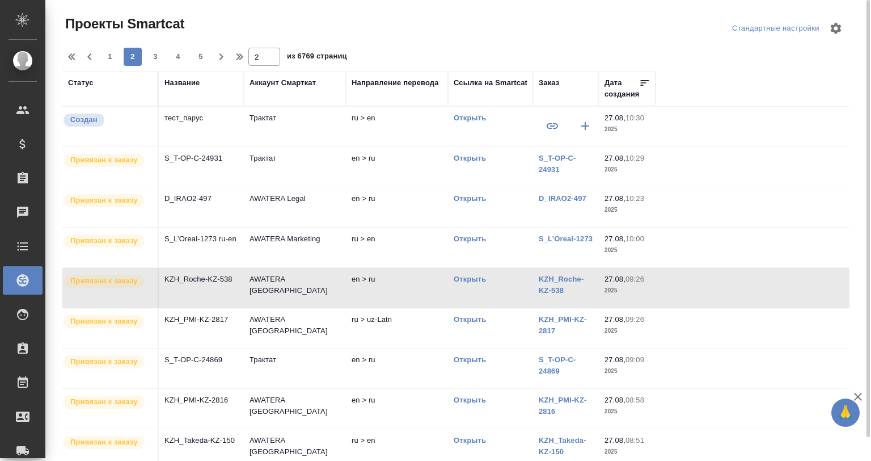
click at [238, 275] on td "KZH_Roche-KZ-538" at bounding box center [201, 288] width 85 height 40
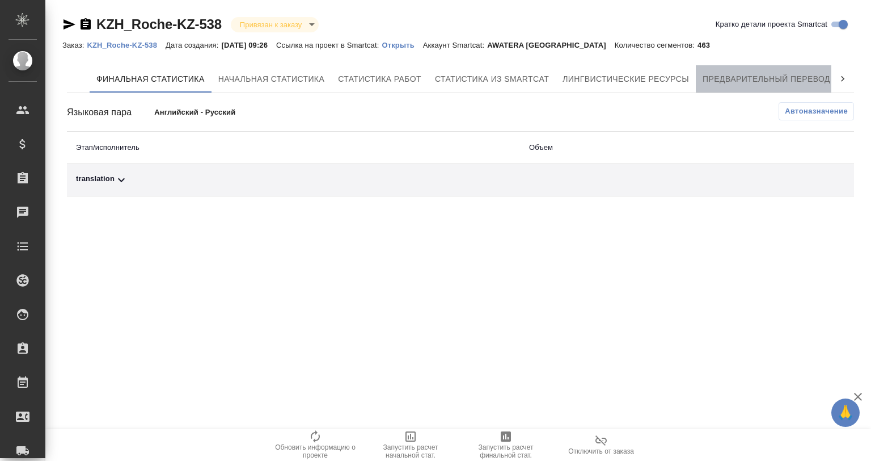
click at [801, 73] on span "Предварительный перевод" at bounding box center [767, 79] width 128 height 14
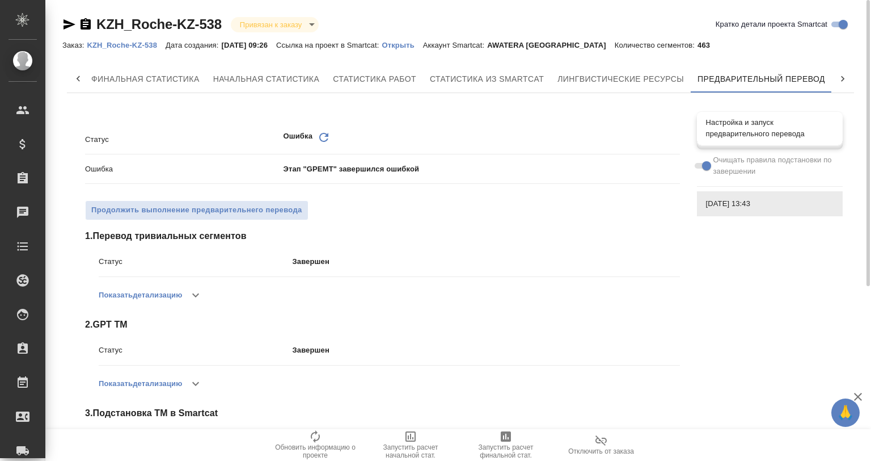
click at [744, 125] on span "Настройка и запуск предварительного перевода" at bounding box center [770, 128] width 128 height 23
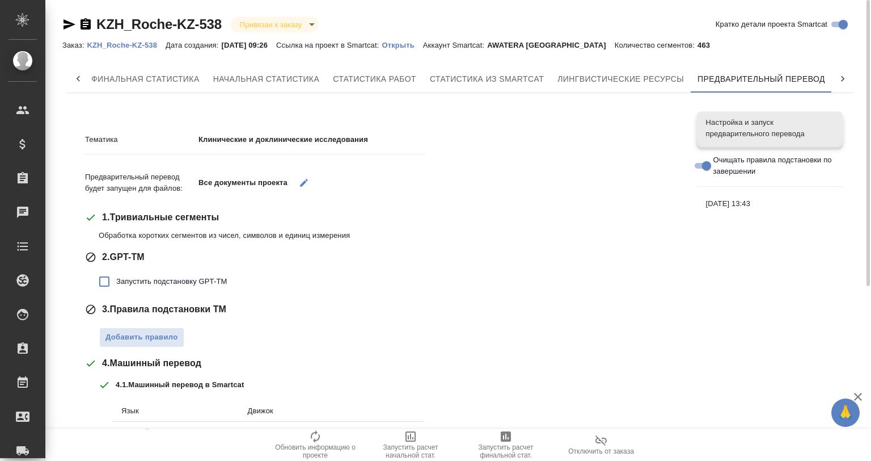
click at [698, 166] on input "Очищать правила подстановки по завершении" at bounding box center [706, 166] width 41 height 14
checkbox input "false"
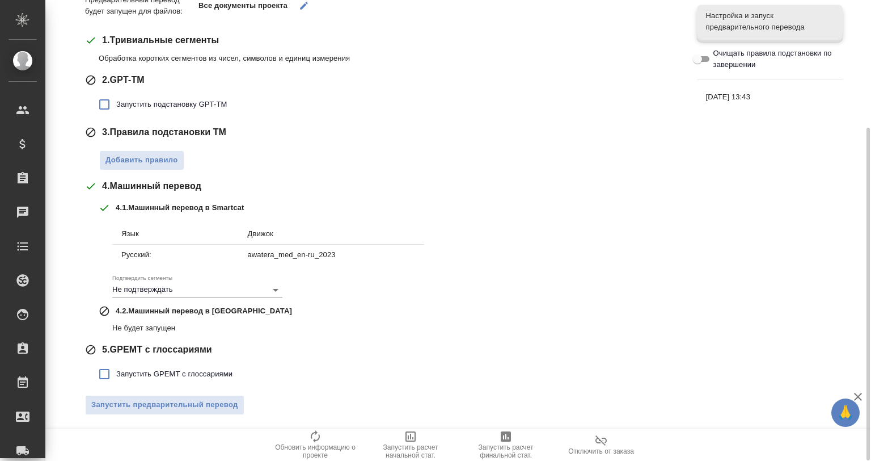
scroll to position [177, 0]
click at [136, 370] on span "Запустить GPEMT с глоссариями" at bounding box center [174, 373] width 116 height 11
click at [116, 370] on input "Запустить GPEMT с глоссариями" at bounding box center [104, 374] width 24 height 24
checkbox input "true"
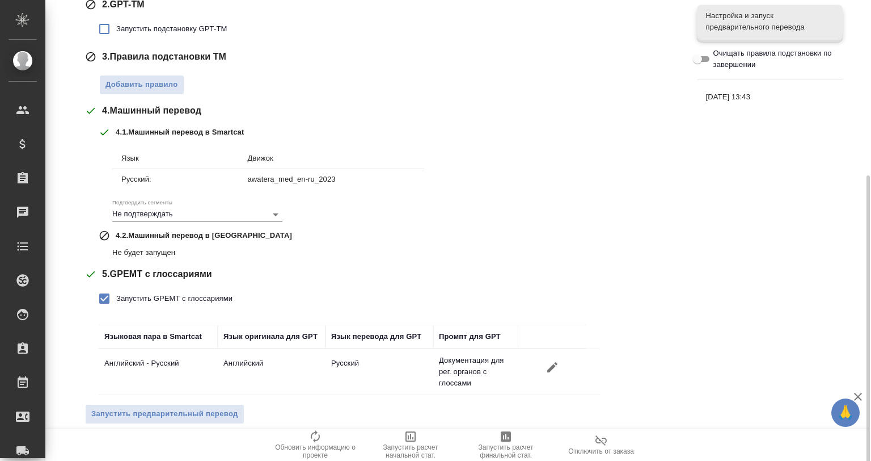
scroll to position [261, 0]
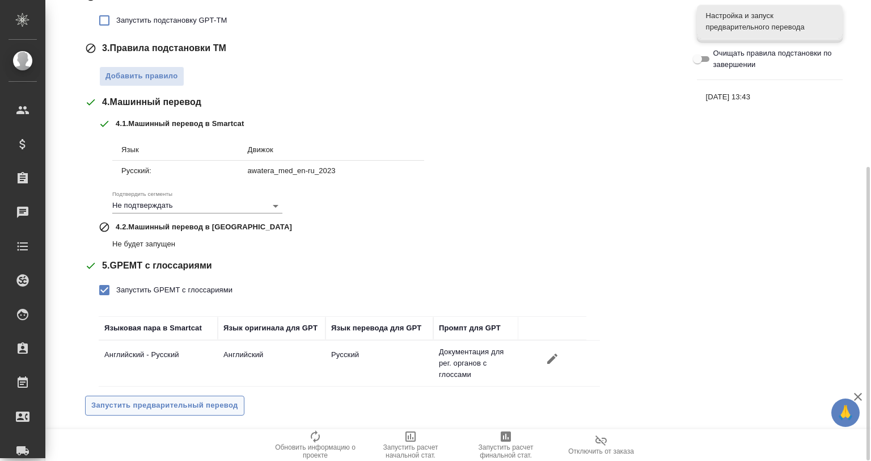
click at [221, 404] on span "Запустить предварительный перевод" at bounding box center [164, 405] width 147 height 13
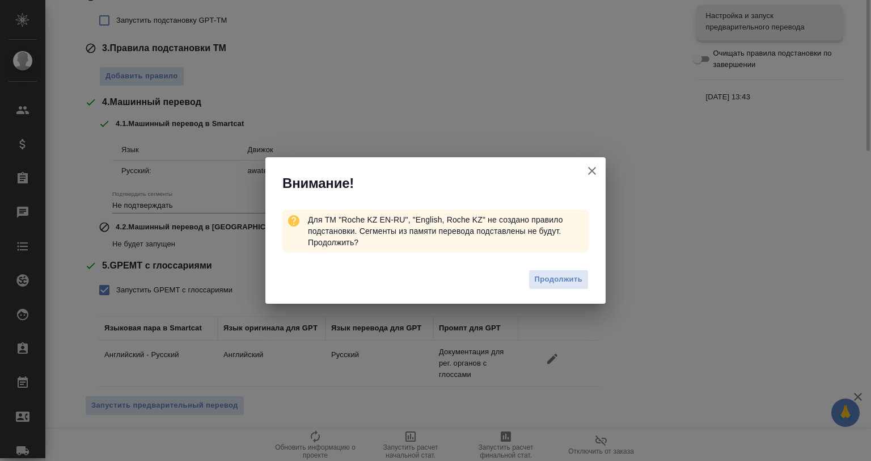
scroll to position [73, 0]
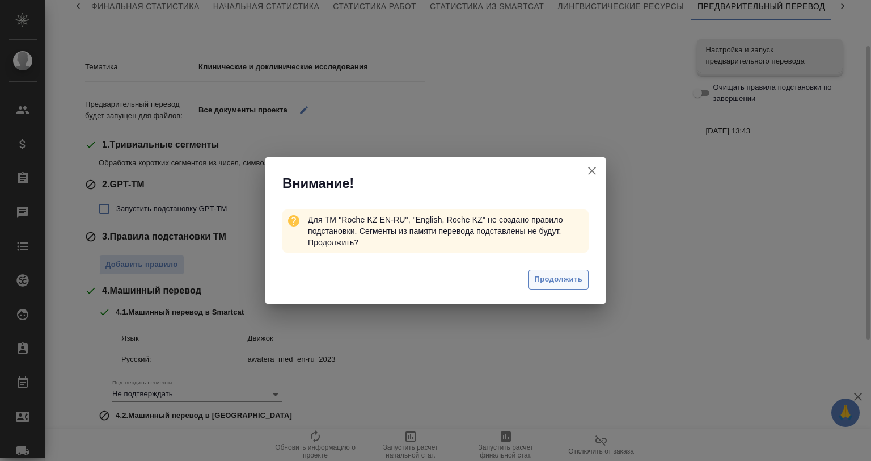
click at [563, 275] on span "Продолжить" at bounding box center [559, 279] width 48 height 13
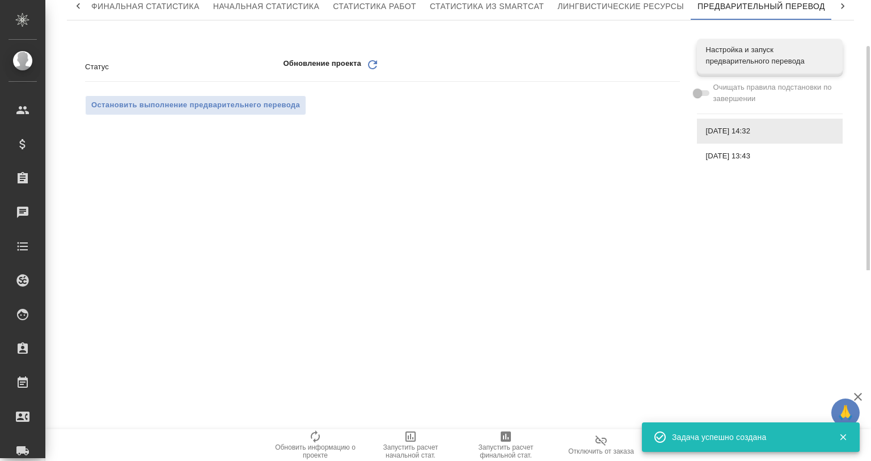
click at [371, 66] on icon "Обновить" at bounding box center [373, 65] width 14 height 14
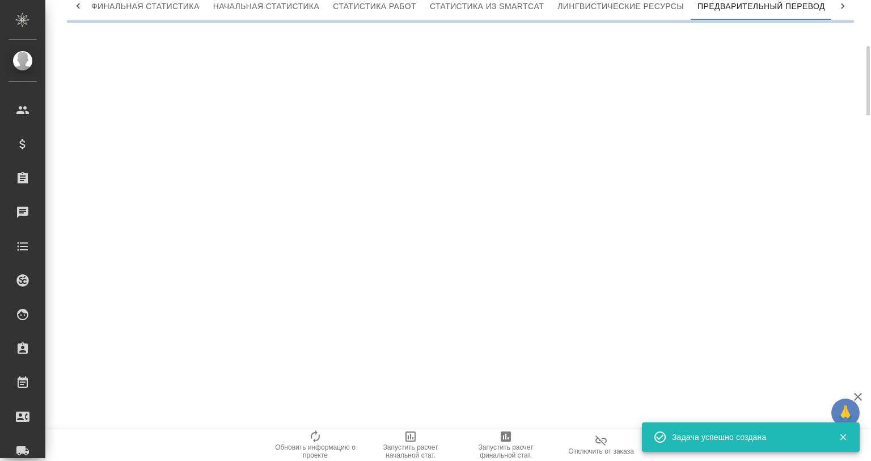
scroll to position [0, 0]
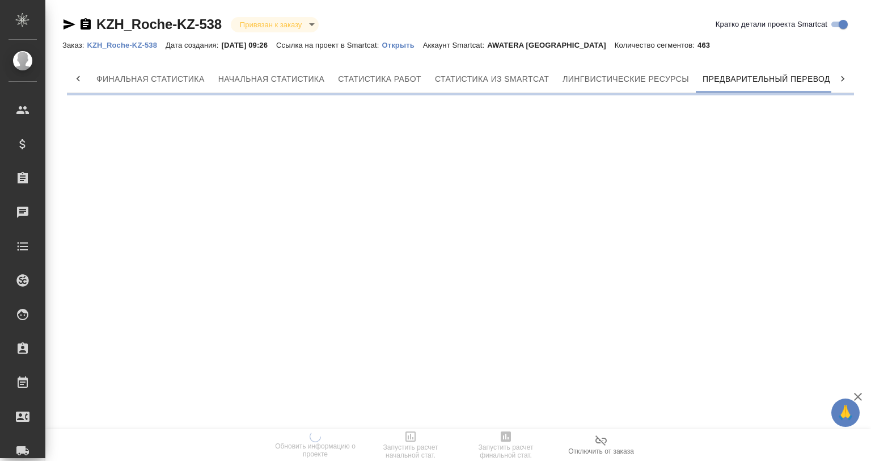
scroll to position [0, 5]
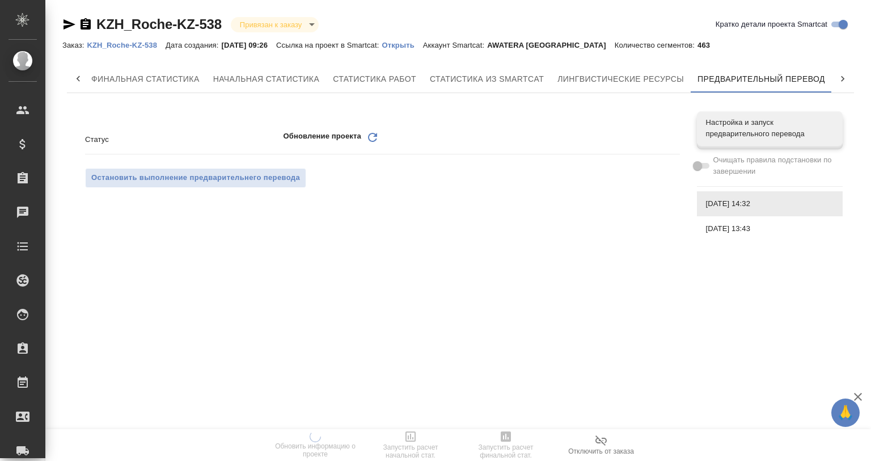
click at [368, 135] on icon "Обновить" at bounding box center [373, 137] width 14 height 14
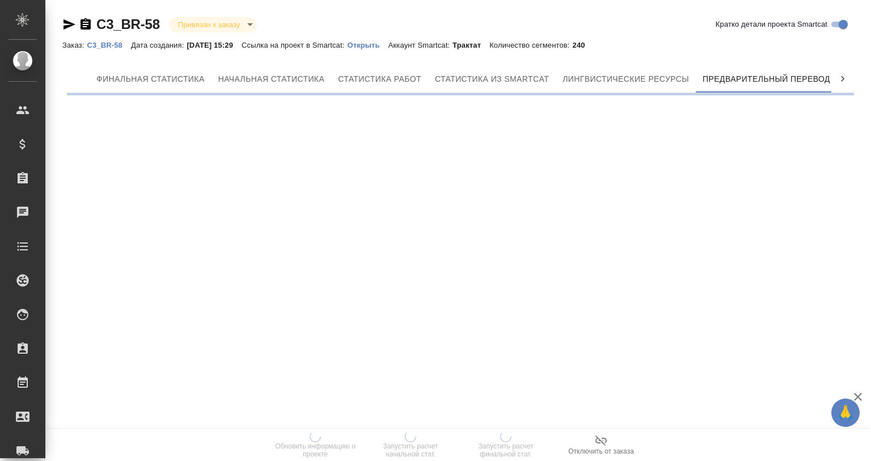
scroll to position [0, 5]
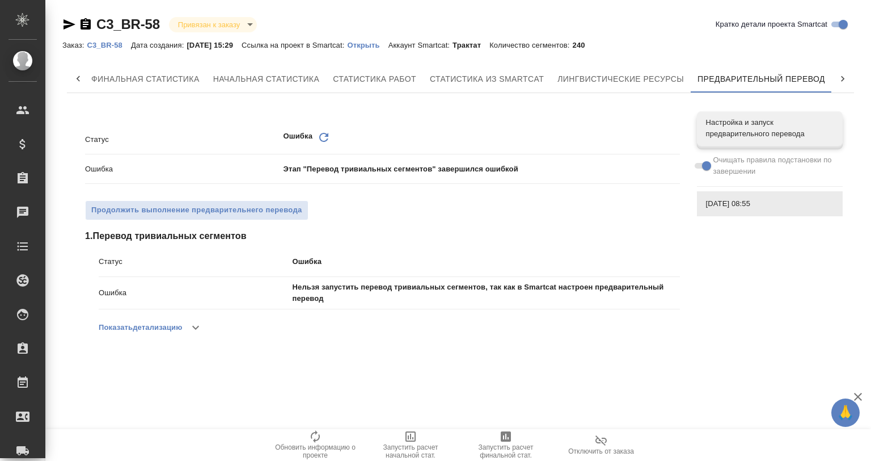
click at [70, 19] on icon "button" at bounding box center [69, 25] width 14 height 14
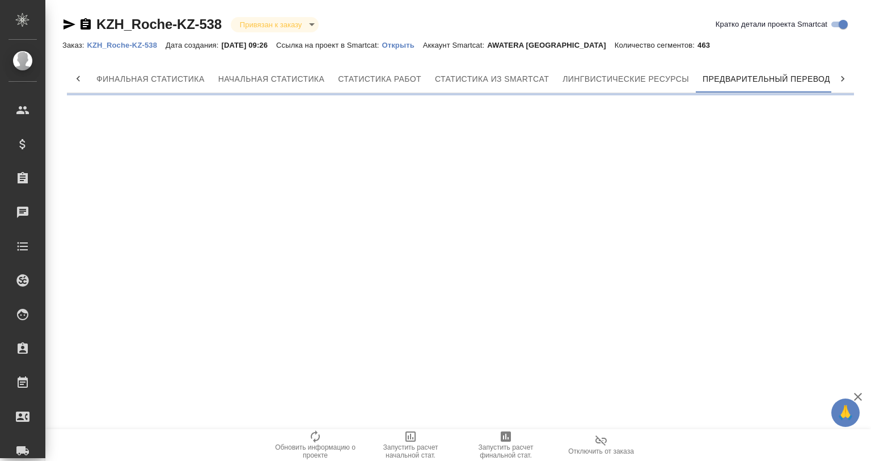
scroll to position [0, 5]
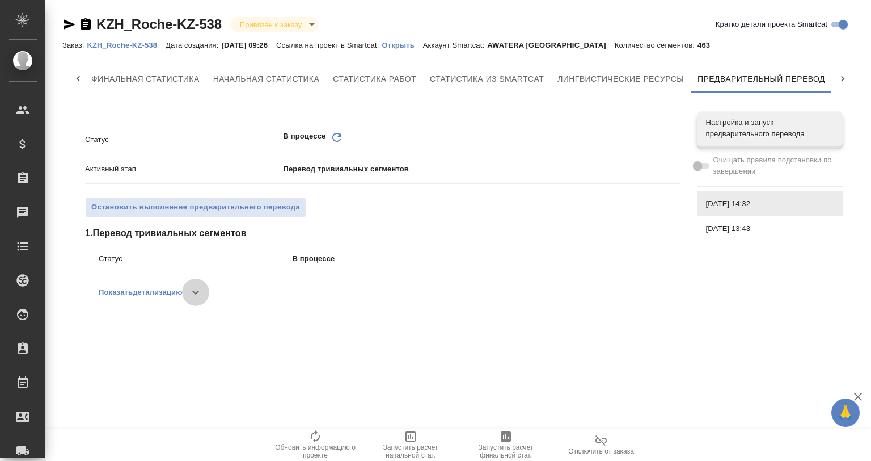
click at [195, 287] on icon "button" at bounding box center [196, 292] width 14 height 14
click at [195, 287] on icon "button" at bounding box center [190, 292] width 14 height 14
click at [192, 282] on button "button" at bounding box center [195, 291] width 27 height 27
click at [192, 282] on button "button" at bounding box center [189, 291] width 27 height 27
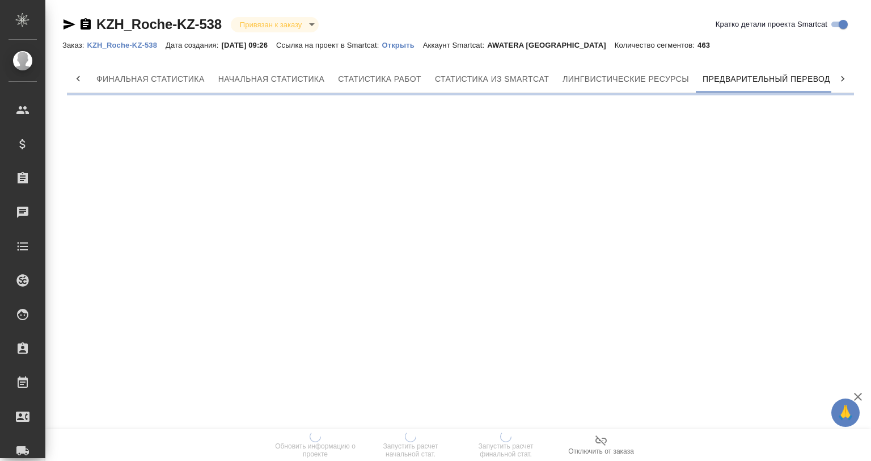
scroll to position [0, 5]
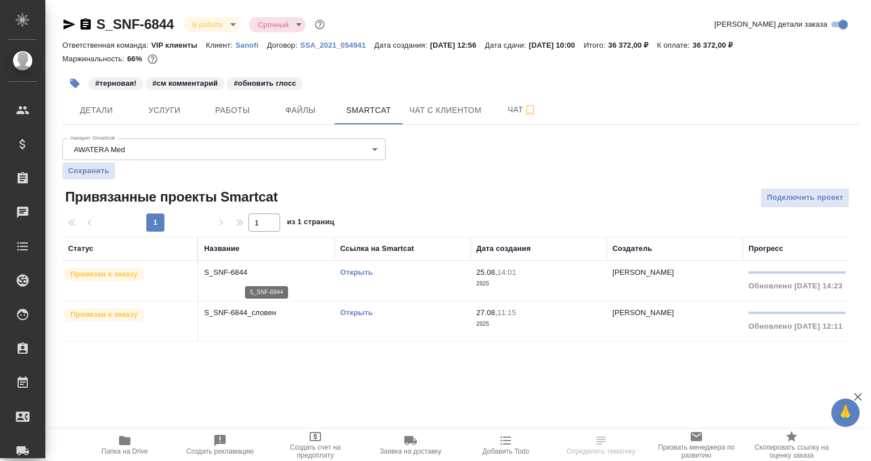
click at [251, 275] on p "S_SNF-6844" at bounding box center [266, 272] width 125 height 11
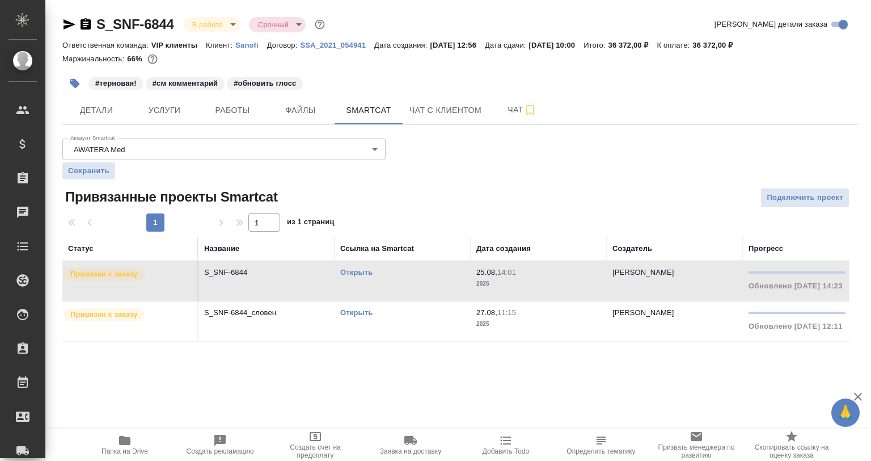
click at [229, 323] on td "S_SNF-6844_словен" at bounding box center [267, 321] width 136 height 40
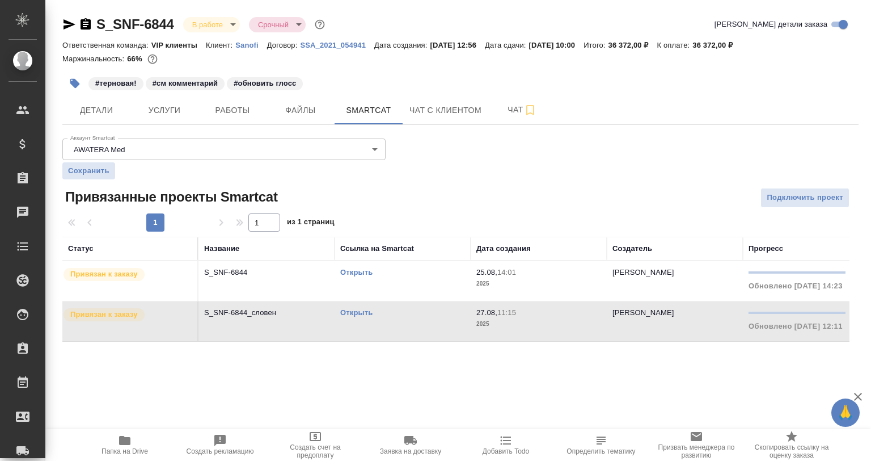
click at [229, 323] on td "S_SNF-6844_словен" at bounding box center [267, 321] width 136 height 40
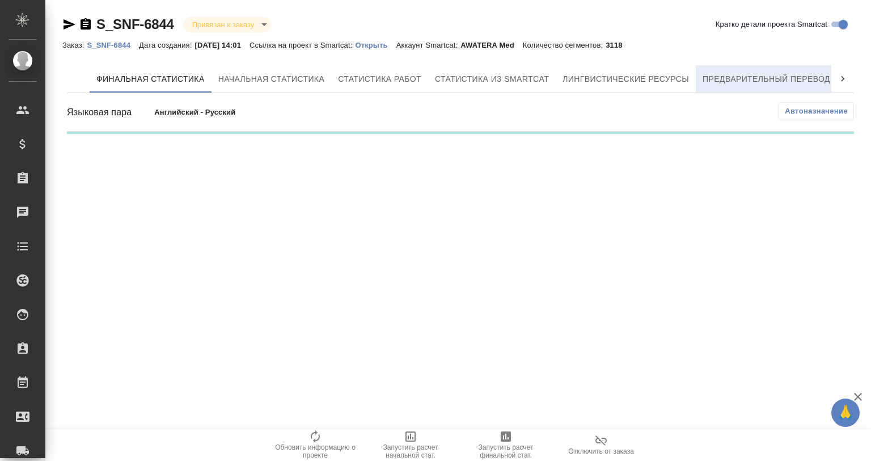
click at [770, 76] on span "Предварительный перевод" at bounding box center [767, 79] width 128 height 14
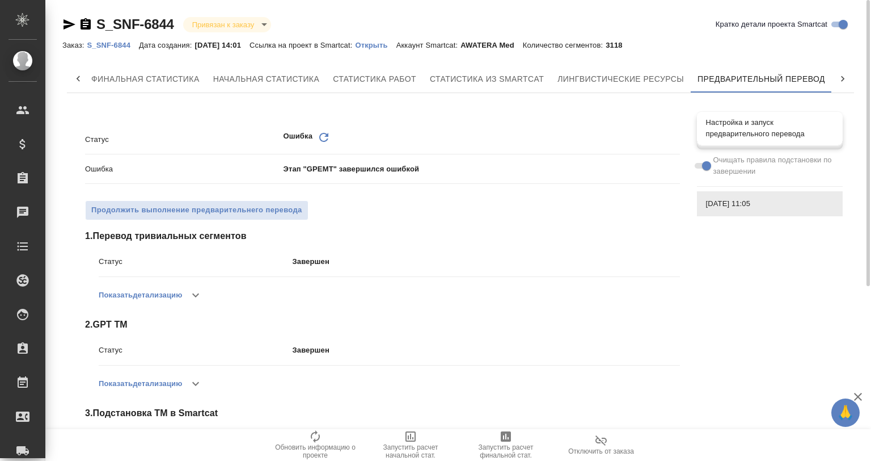
click at [739, 135] on span "Настройка и запуск предварительного перевода" at bounding box center [770, 128] width 128 height 23
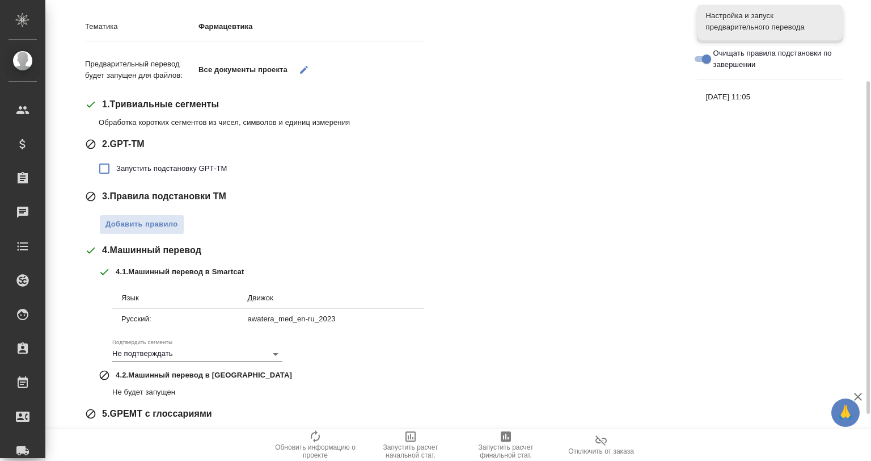
scroll to position [177, 0]
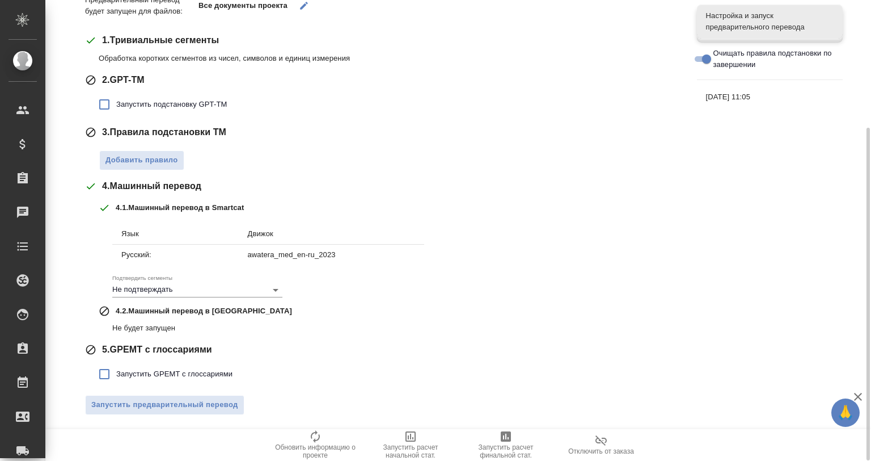
click at [161, 373] on span "Запустить GPEMT с глоссариями" at bounding box center [174, 373] width 116 height 11
click at [116, 373] on input "Запустить GPEMT с глоссариями" at bounding box center [104, 374] width 24 height 24
checkbox input "true"
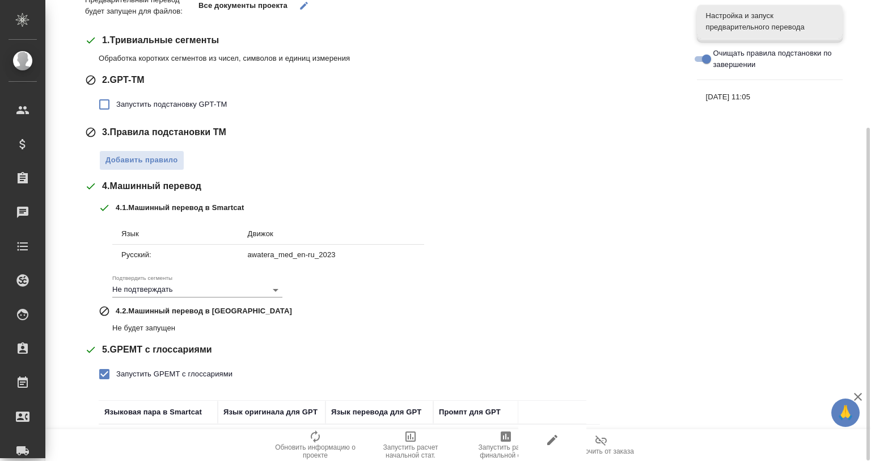
scroll to position [256, 0]
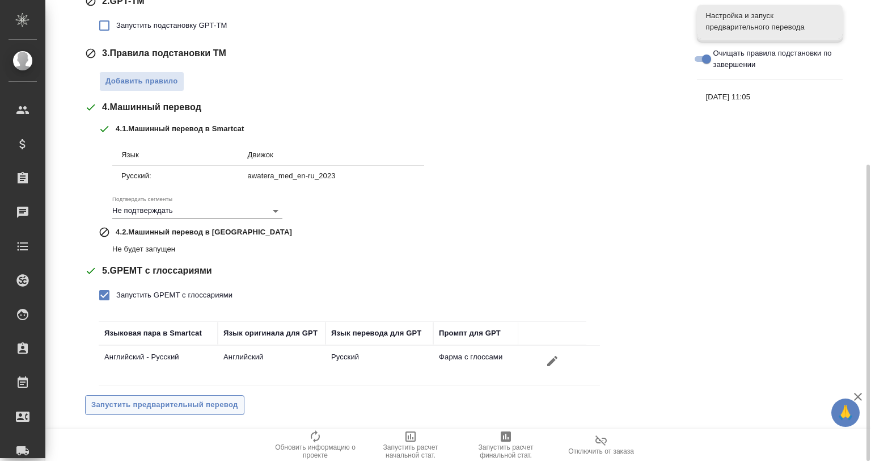
click at [209, 395] on button "Запустить предварительный перевод" at bounding box center [164, 405] width 159 height 20
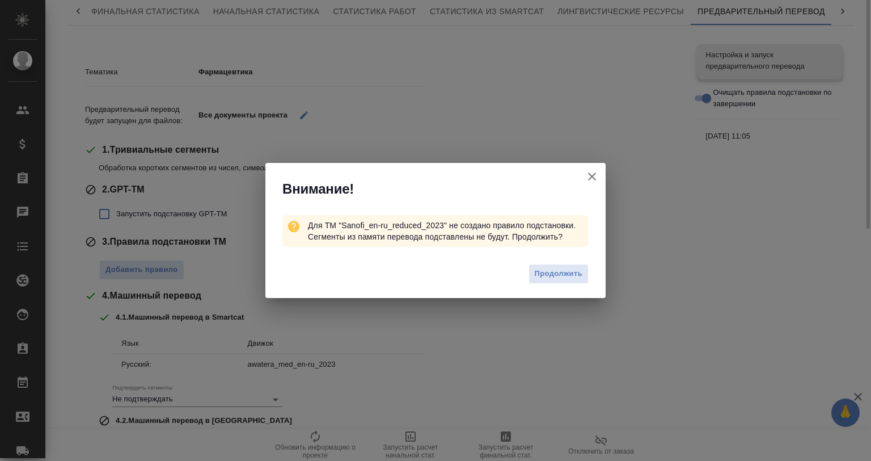
scroll to position [0, 0]
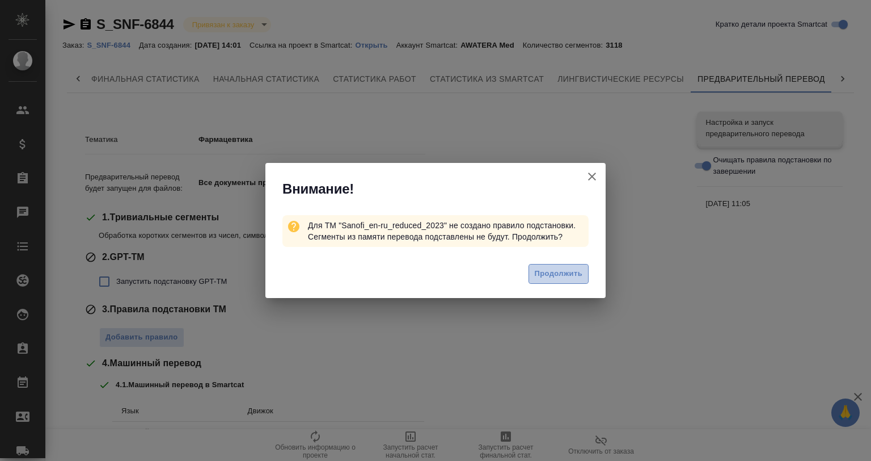
click at [564, 275] on span "Продолжить" at bounding box center [559, 273] width 48 height 13
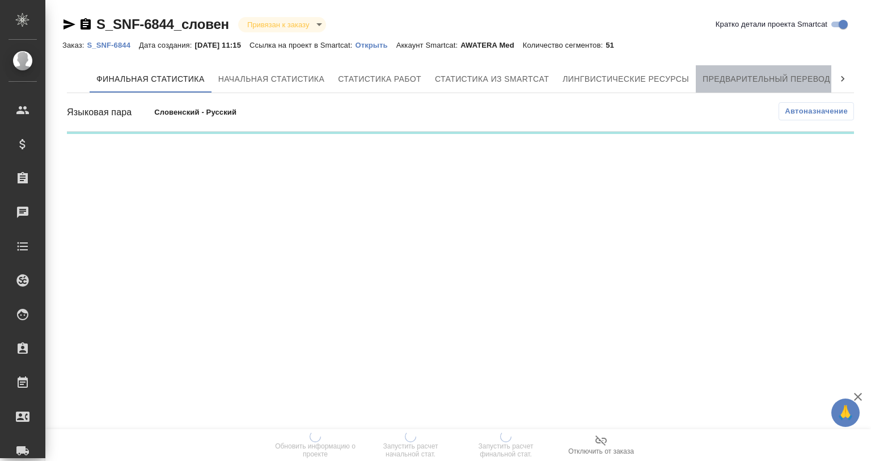
click at [771, 81] on span "Предварительный перевод" at bounding box center [767, 79] width 128 height 14
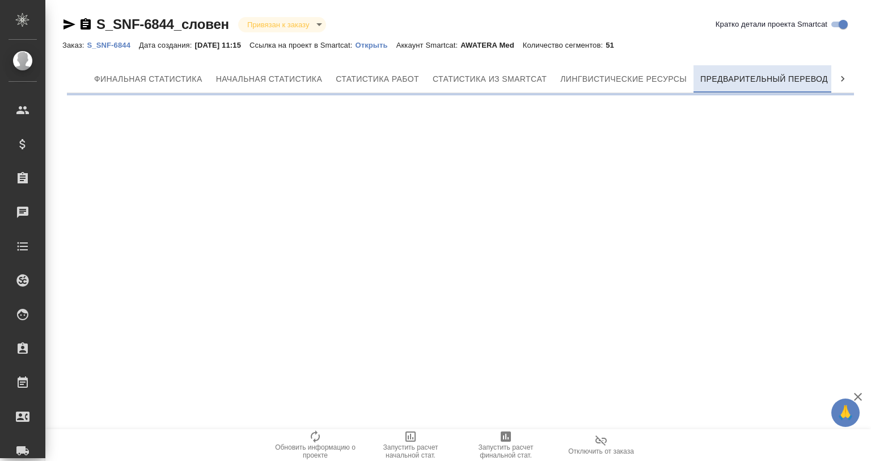
scroll to position [0, 5]
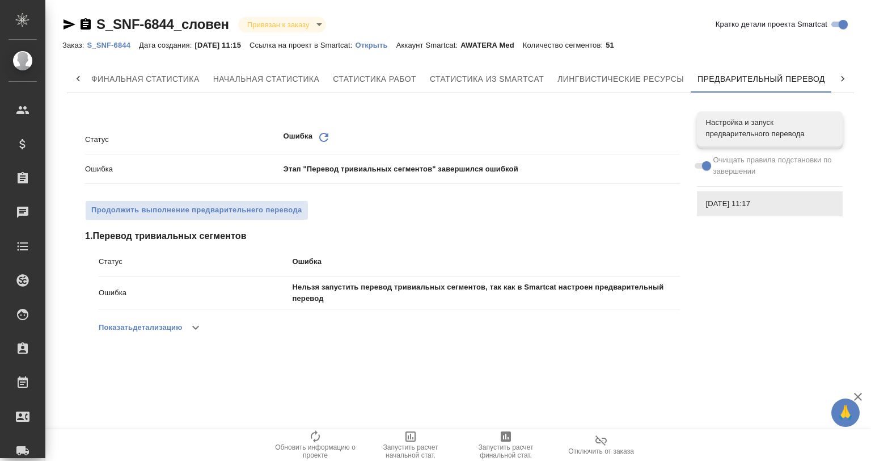
click at [64, 19] on icon "button" at bounding box center [69, 25] width 14 height 14
click at [67, 24] on icon "button" at bounding box center [69, 25] width 14 height 14
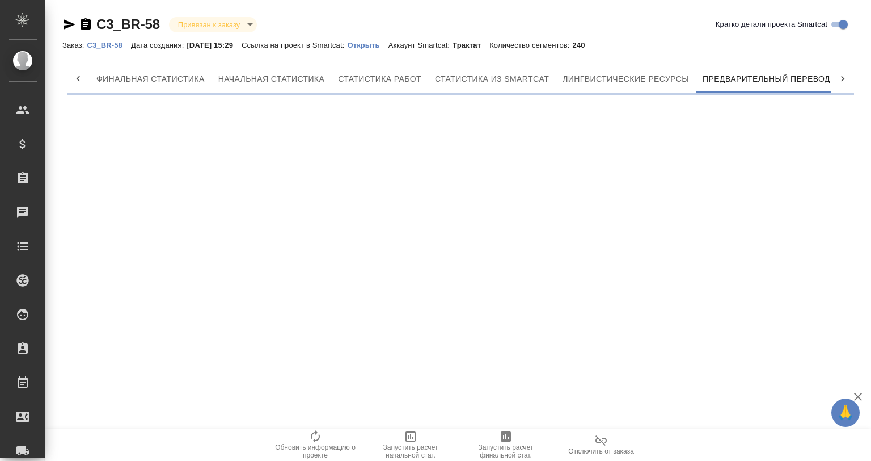
scroll to position [0, 5]
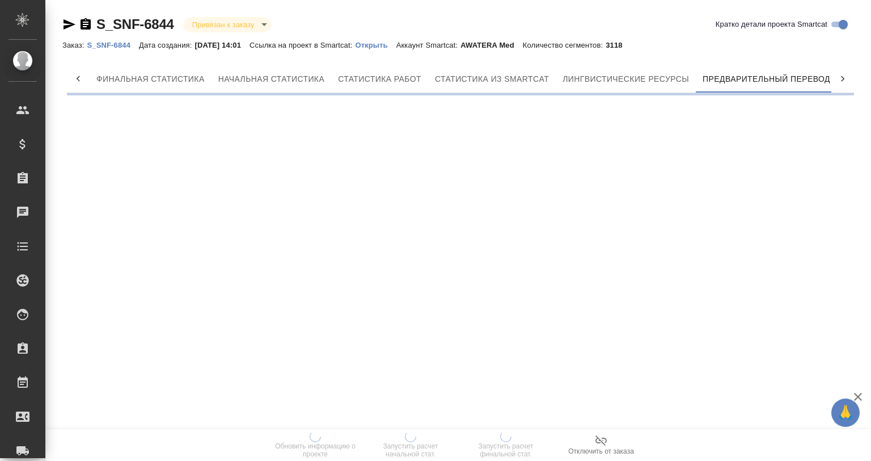
scroll to position [0, 5]
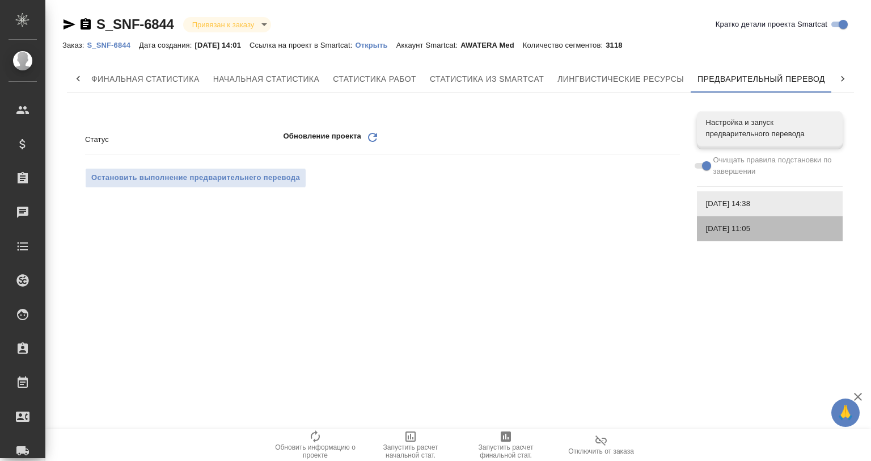
click at [715, 232] on span "[DATE] 11:05" at bounding box center [770, 228] width 128 height 11
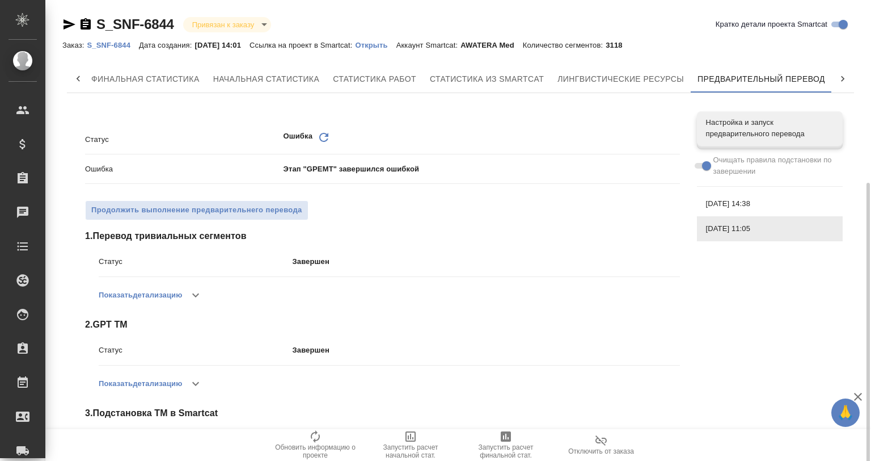
scroll to position [281, 0]
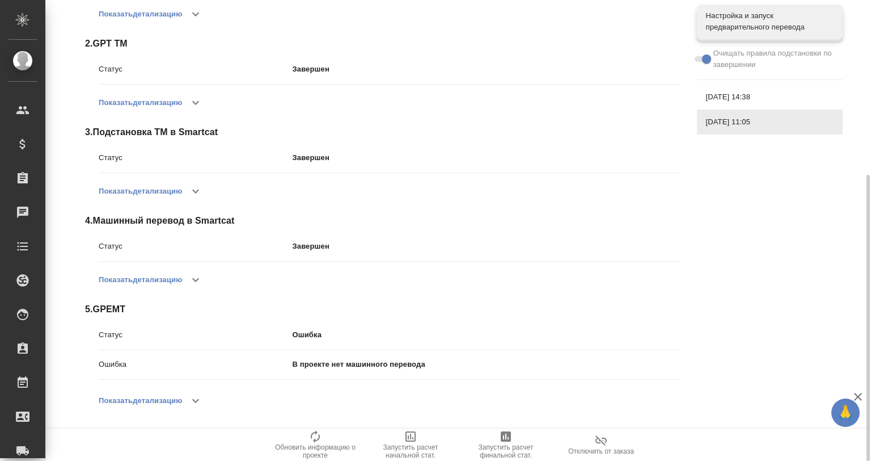
click at [719, 105] on div "[DATE] 14:38" at bounding box center [770, 97] width 146 height 25
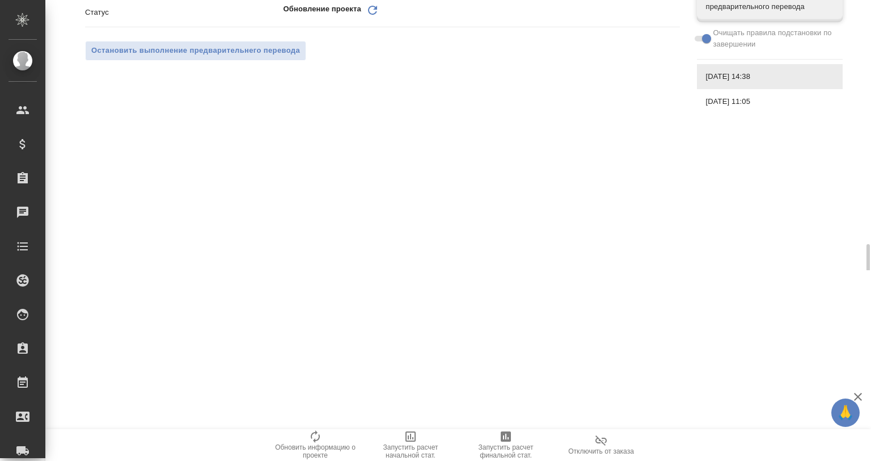
scroll to position [0, 0]
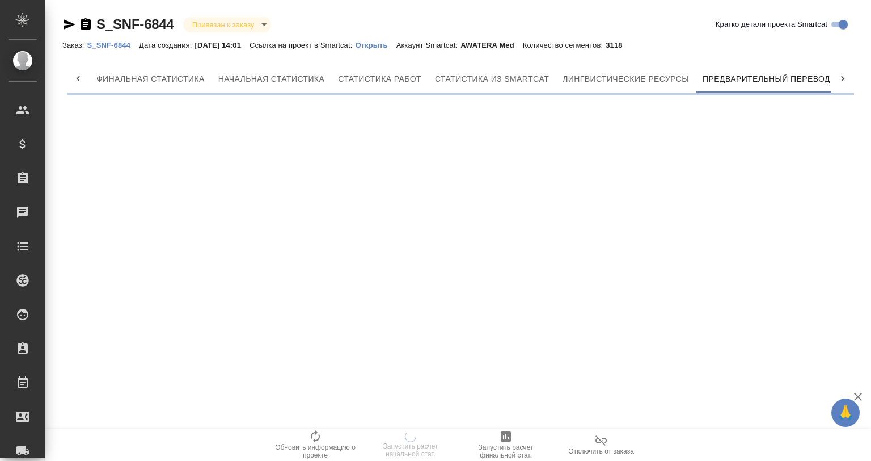
scroll to position [0, 5]
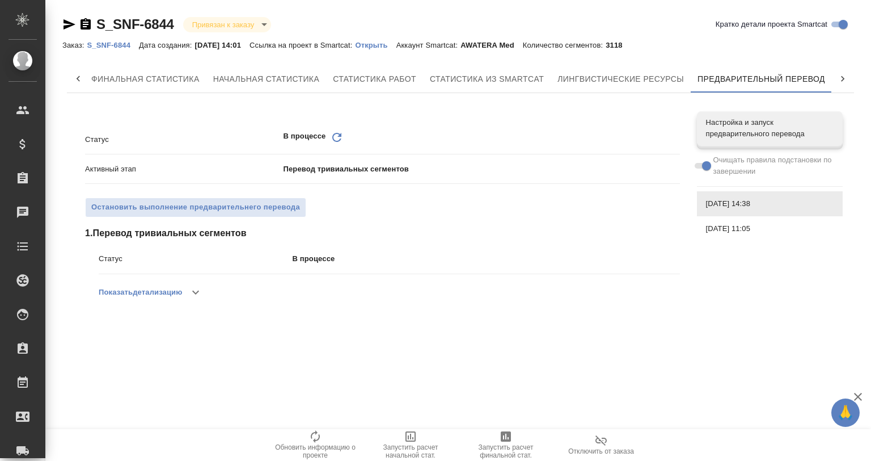
click at [191, 284] on button "button" at bounding box center [195, 291] width 27 height 27
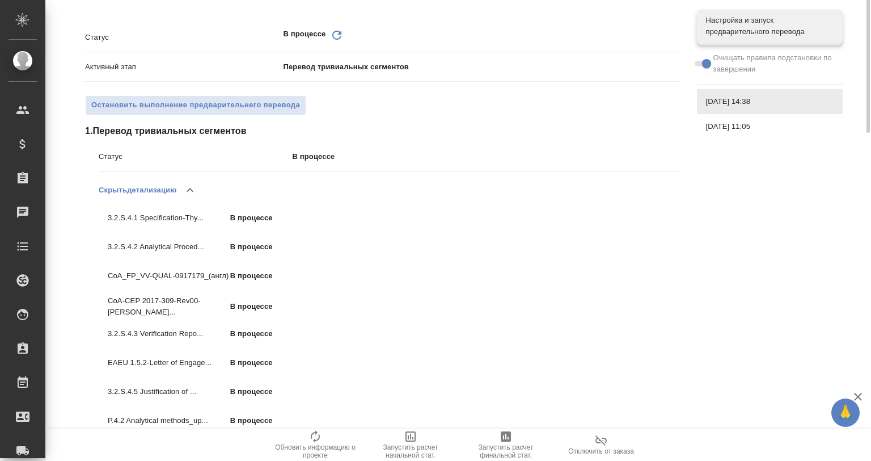
scroll to position [0, 0]
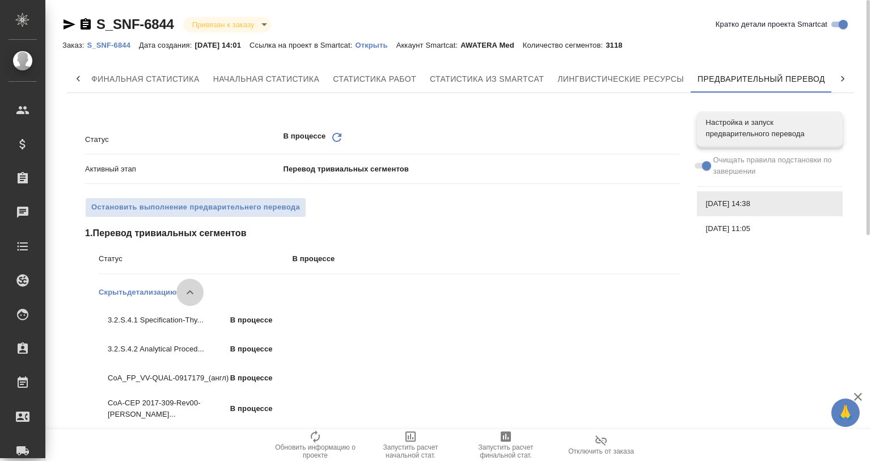
click at [192, 287] on icon "button" at bounding box center [190, 292] width 14 height 14
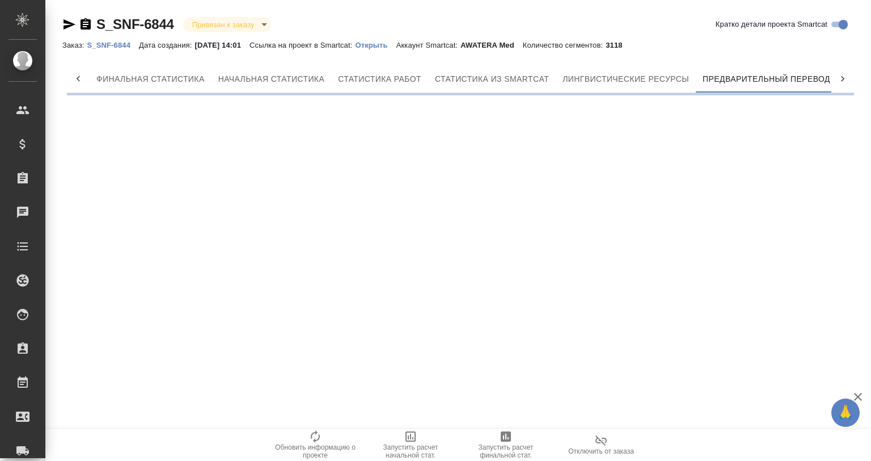
scroll to position [0, 5]
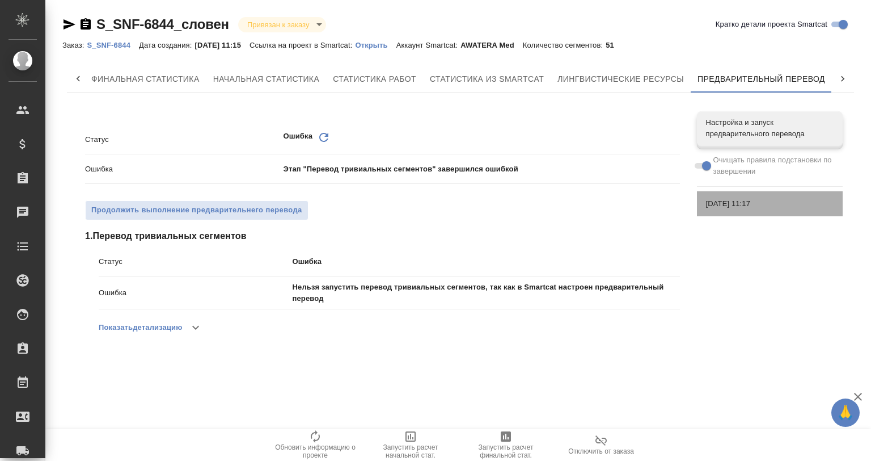
click at [712, 204] on span "27.08.2025, 11:17" at bounding box center [770, 203] width 128 height 11
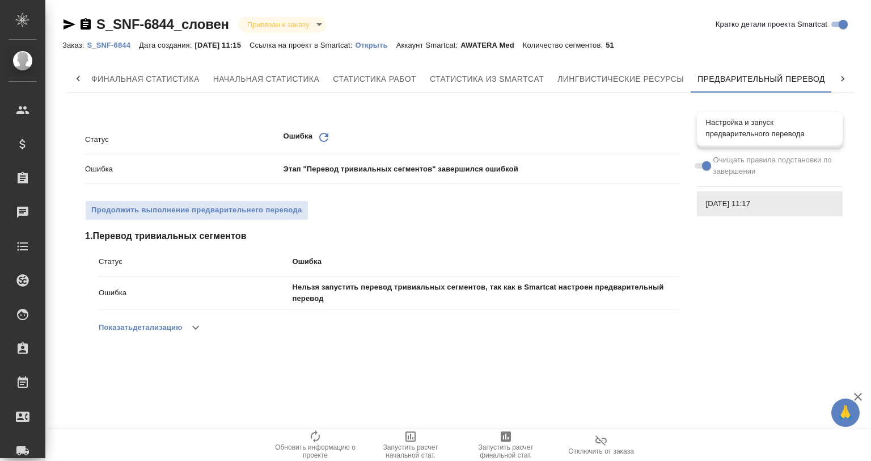
click at [734, 132] on span "Настройка и запуск предварительного перевода" at bounding box center [770, 128] width 128 height 23
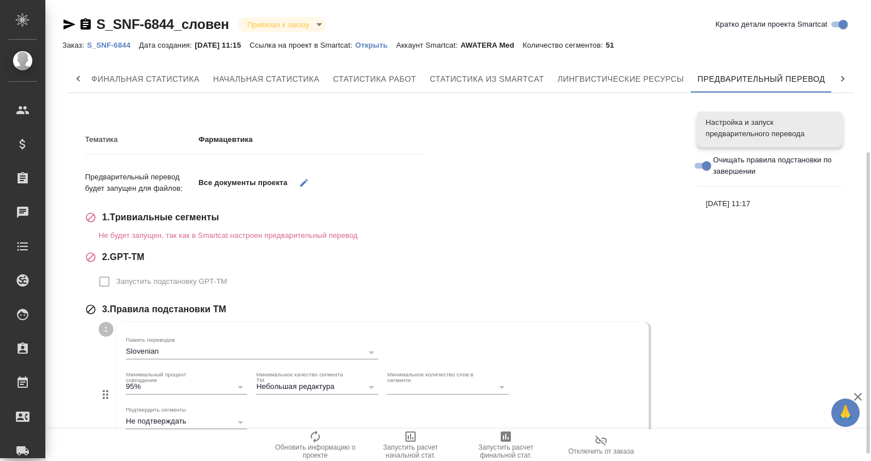
scroll to position [0, 0]
click at [740, 191] on div "27.08.2025, 11:17" at bounding box center [770, 203] width 146 height 25
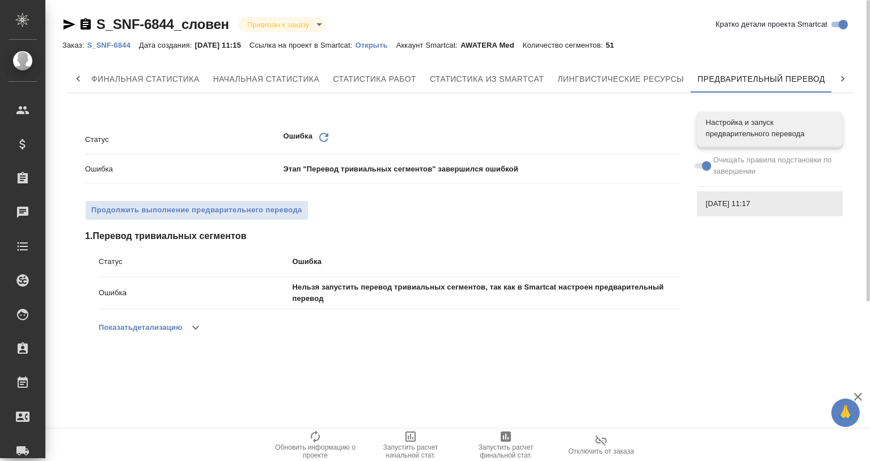
click at [373, 42] on p "Открыть" at bounding box center [375, 45] width 41 height 9
click at [234, 205] on span "Продолжить выполнение предварительнего перевода" at bounding box center [196, 210] width 211 height 13
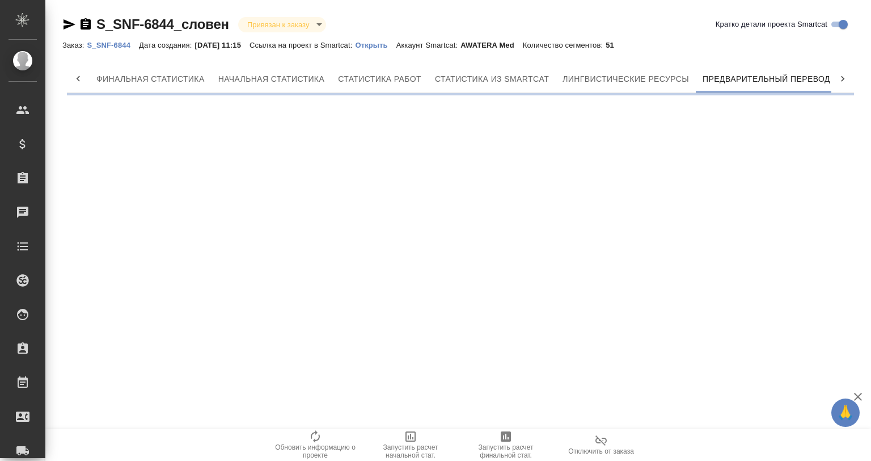
scroll to position [0, 5]
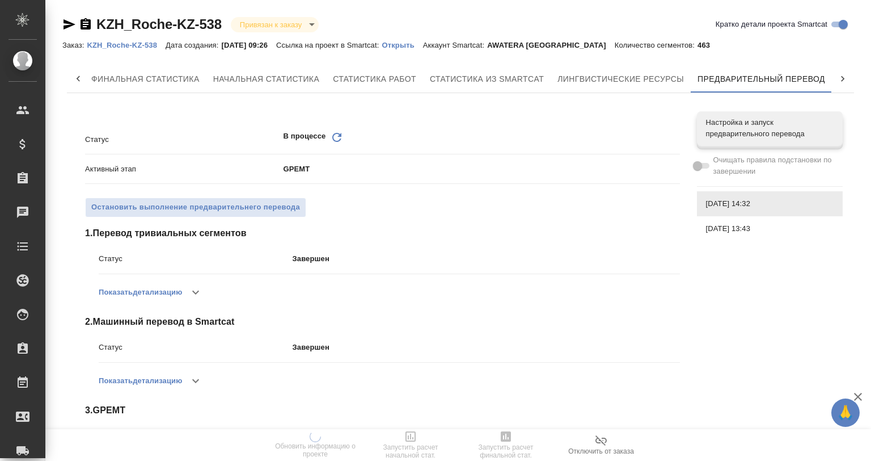
scroll to position [69, 0]
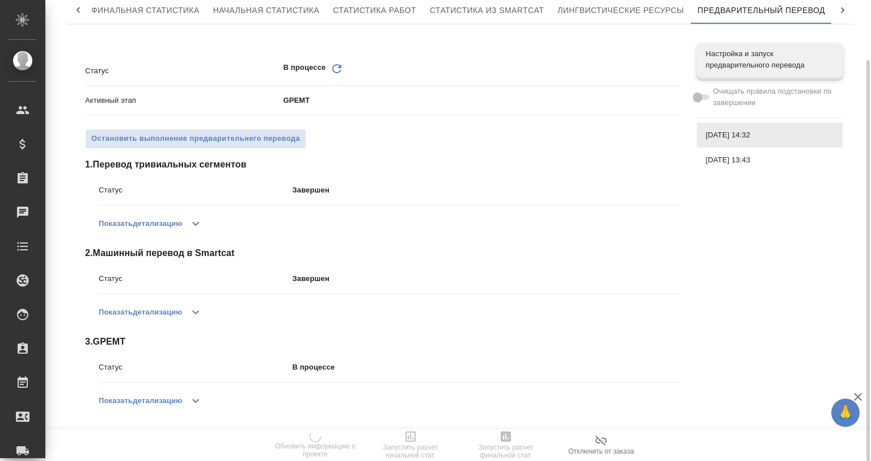
click at [198, 404] on icon "button" at bounding box center [196, 401] width 14 height 14
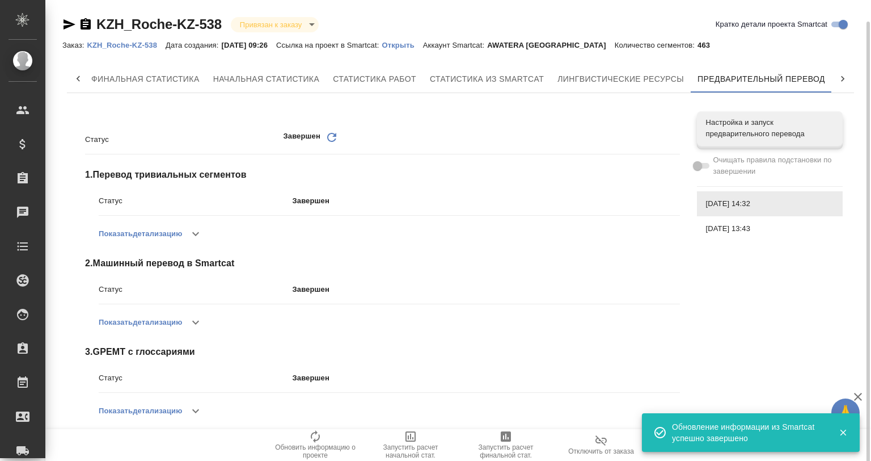
scroll to position [11, 0]
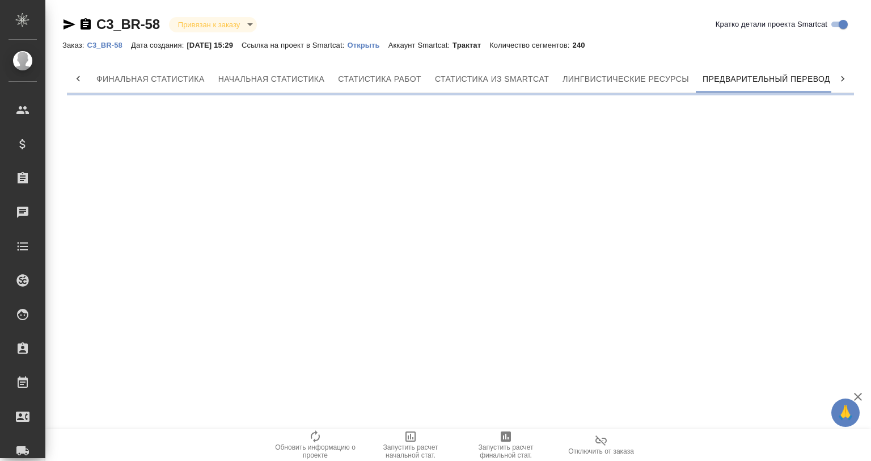
scroll to position [0, 5]
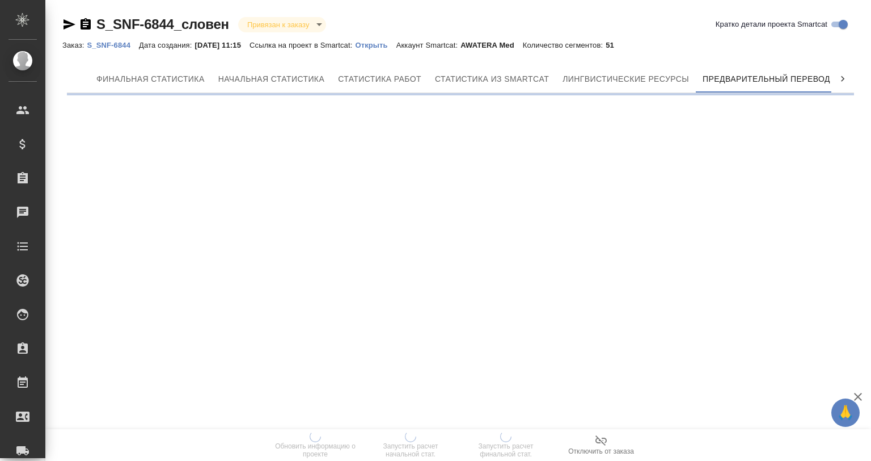
scroll to position [0, 5]
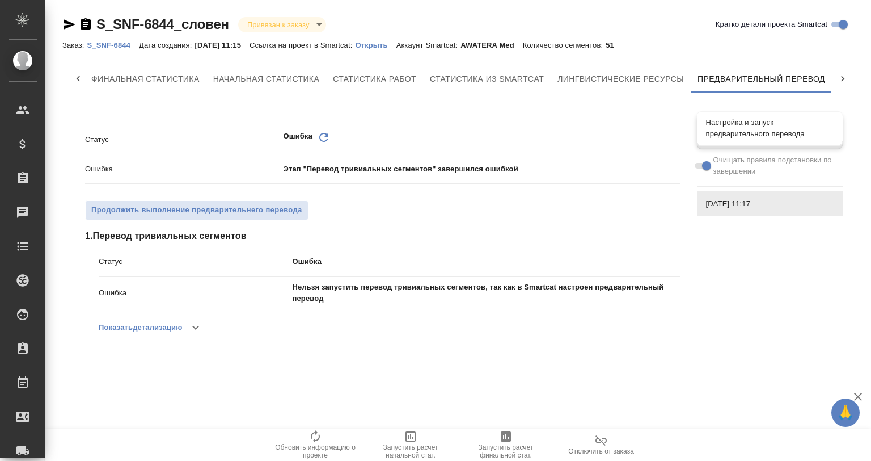
click at [742, 116] on div "Настройка и запуск предварительного перевода" at bounding box center [770, 128] width 146 height 34
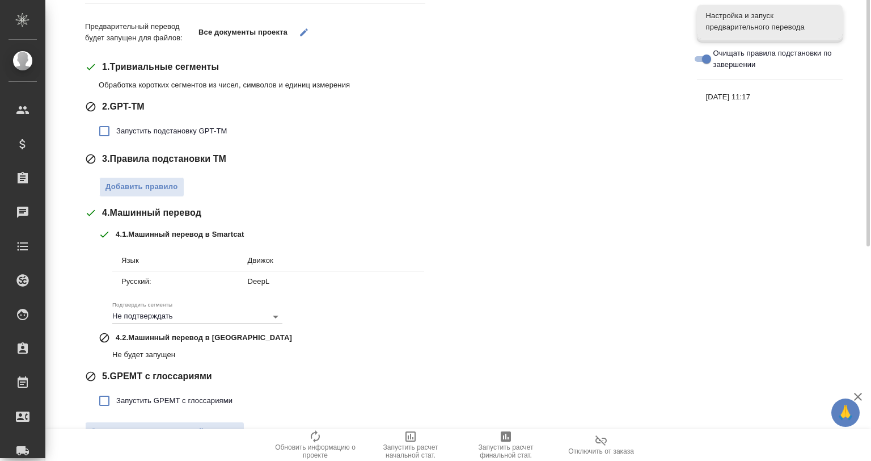
scroll to position [177, 0]
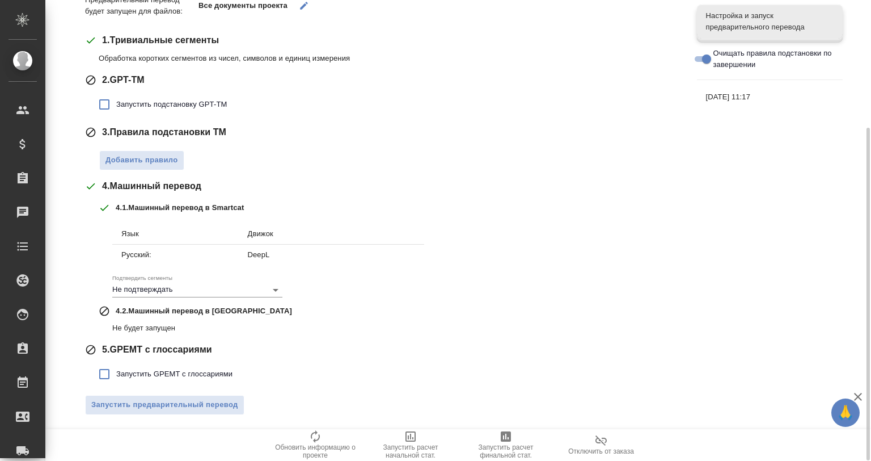
click at [200, 370] on span "Запустить GPEMT с глоссариями" at bounding box center [174, 373] width 116 height 11
click at [116, 370] on input "Запустить GPEMT с глоссариями" at bounding box center [104, 374] width 24 height 24
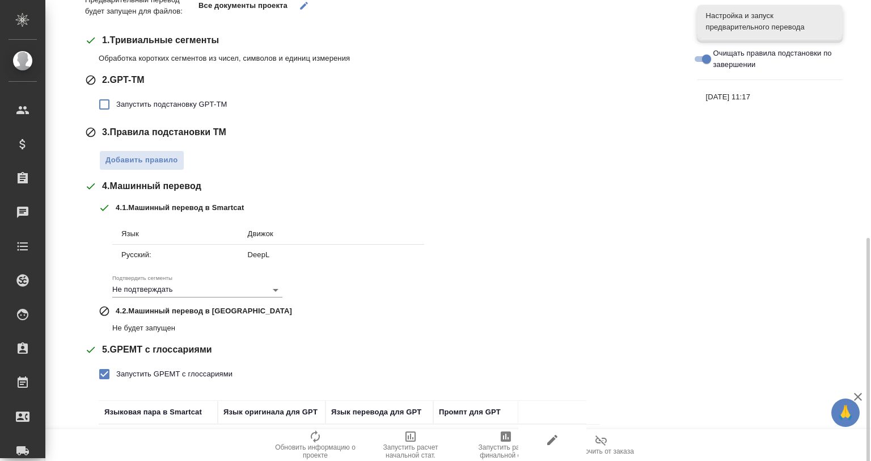
scroll to position [256, 0]
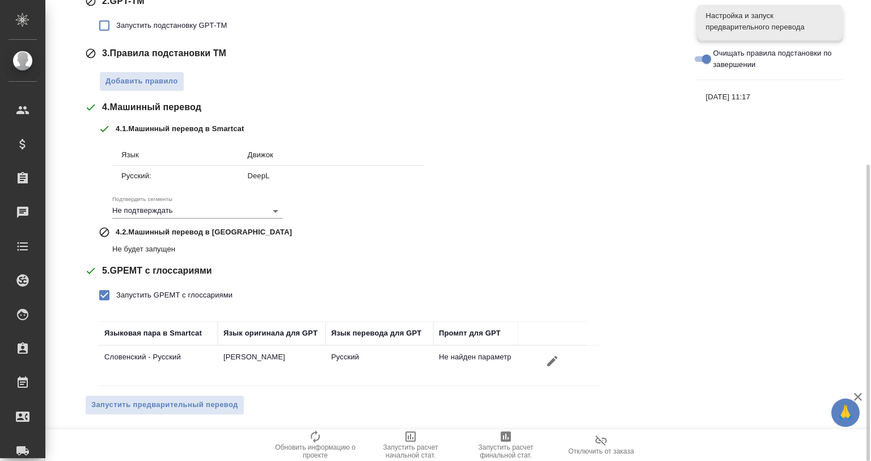
click at [125, 294] on span "Запустить GPEMT с глоссариями" at bounding box center [174, 294] width 116 height 11
click at [116, 294] on input "Запустить GPEMT с глоссариями" at bounding box center [104, 295] width 24 height 24
checkbox input "false"
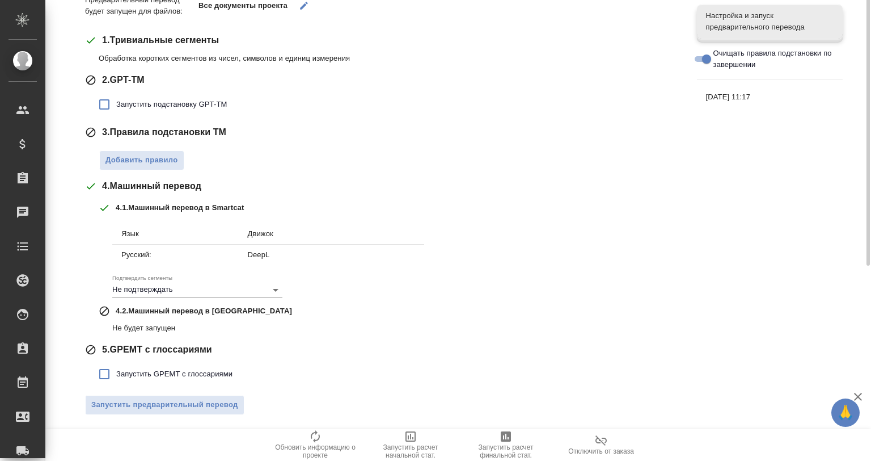
scroll to position [0, 0]
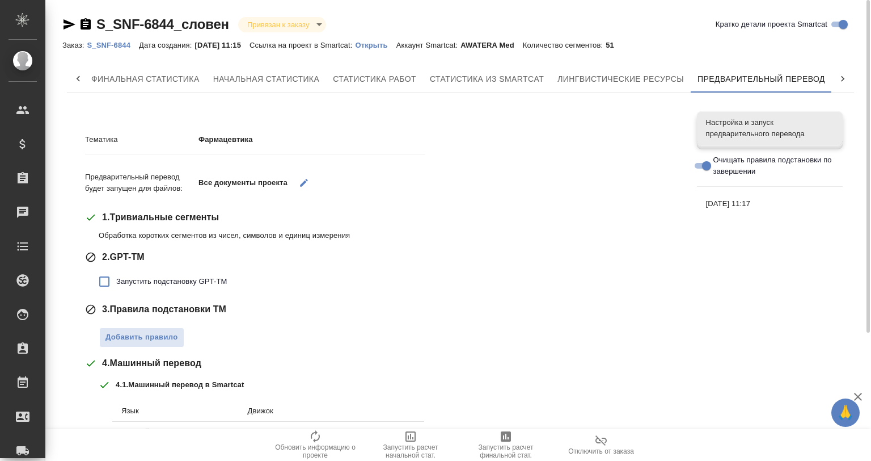
click at [723, 191] on nav "Настройка и запуск предварительного перевода Очищать правила подстановки по зав…" at bounding box center [770, 164] width 146 height 114
click at [723, 201] on span "27.08.2025, 11:17" at bounding box center [770, 203] width 128 height 11
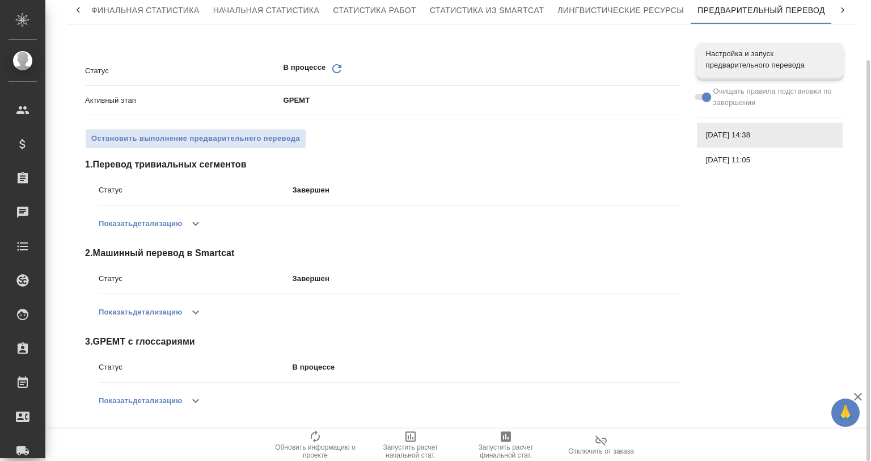
scroll to position [69, 0]
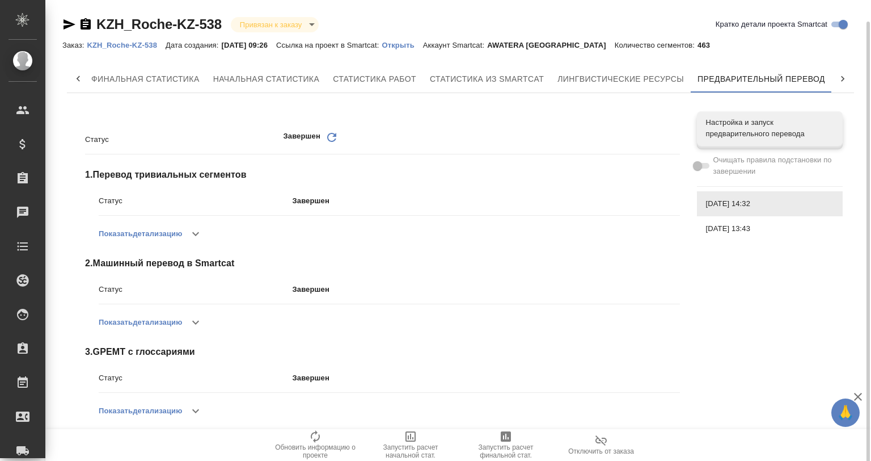
scroll to position [11, 0]
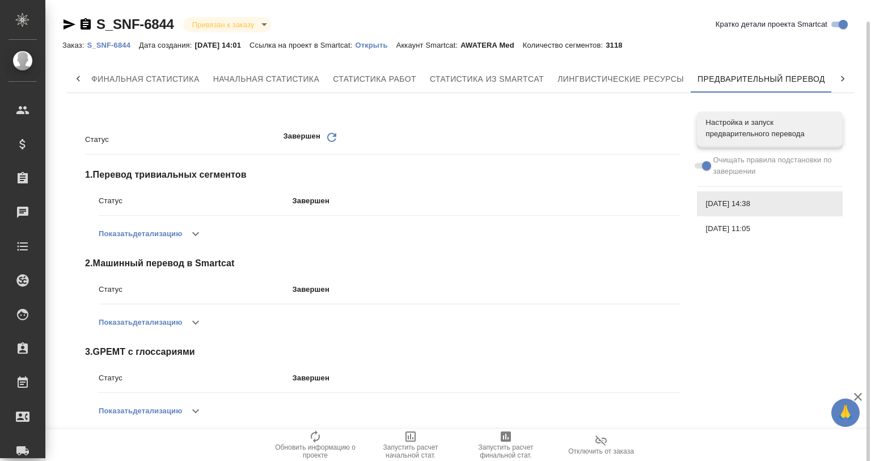
scroll to position [11, 0]
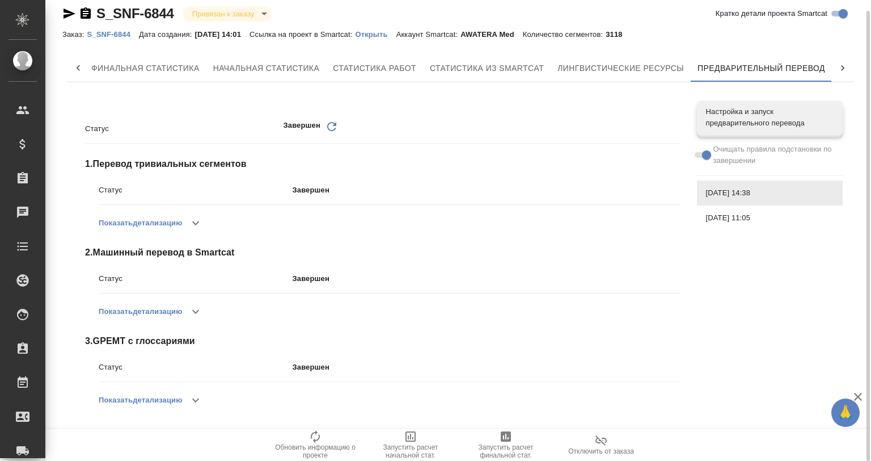
drag, startPoint x: 193, startPoint y: 399, endPoint x: 290, endPoint y: 280, distance: 154.4
click at [194, 399] on icon "button" at bounding box center [196, 400] width 14 height 14
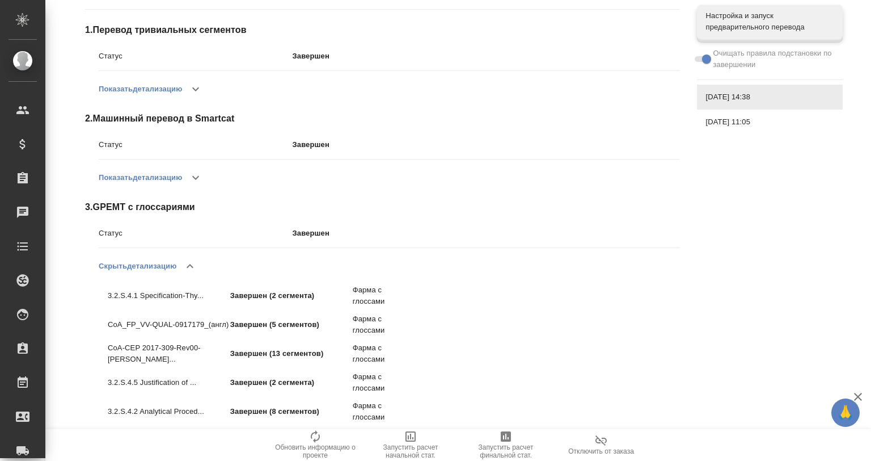
scroll to position [69, 0]
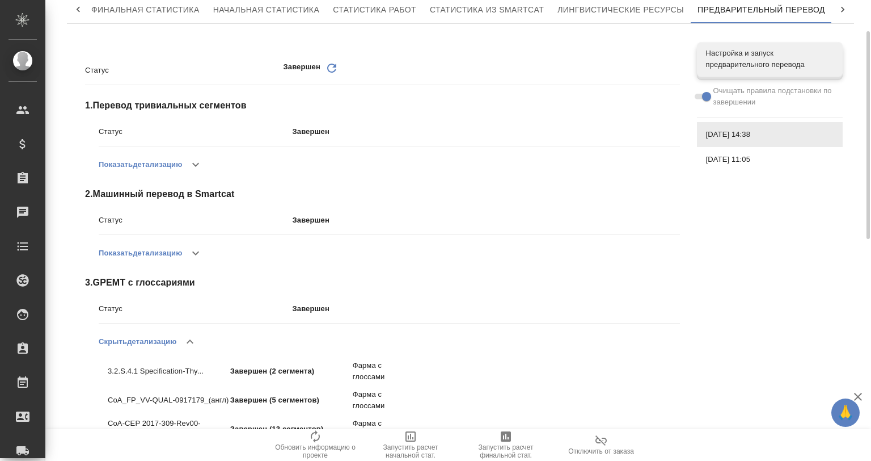
click at [202, 164] on icon "button" at bounding box center [196, 165] width 14 height 14
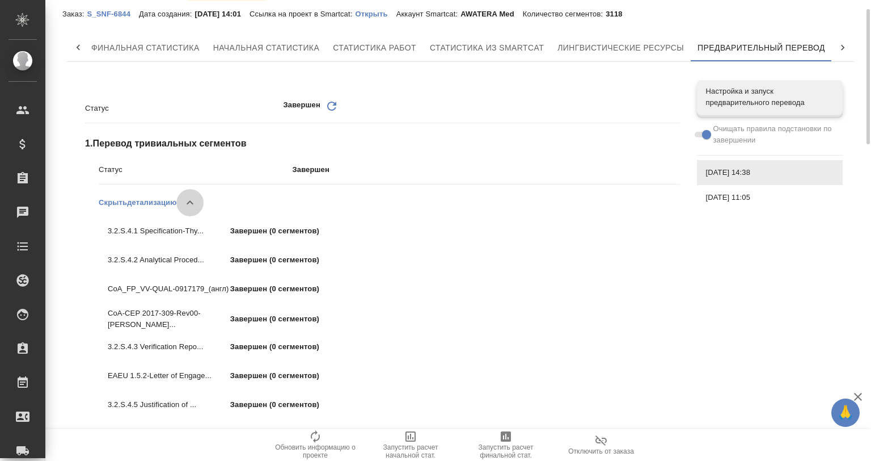
click at [189, 197] on icon "button" at bounding box center [190, 203] width 14 height 14
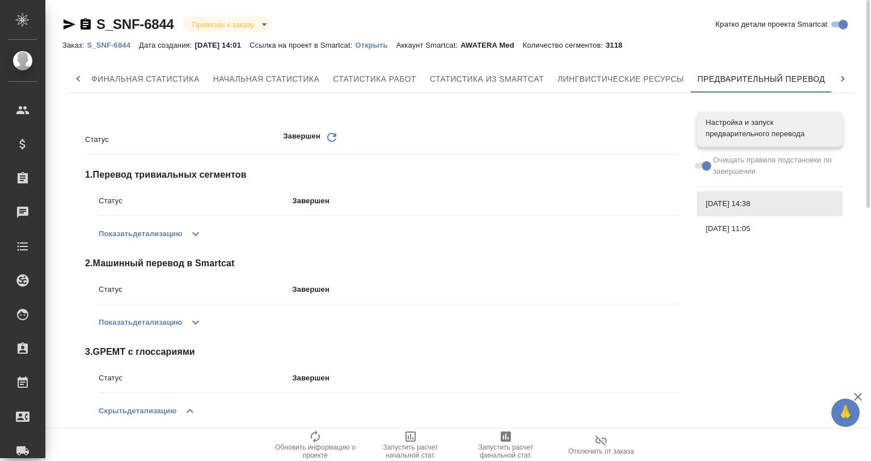
scroll to position [188, 0]
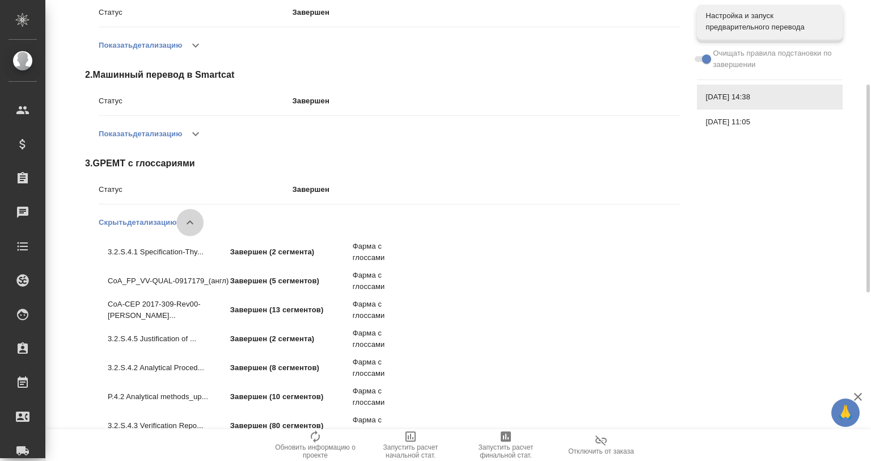
click at [189, 220] on icon "button" at bounding box center [190, 223] width 14 height 14
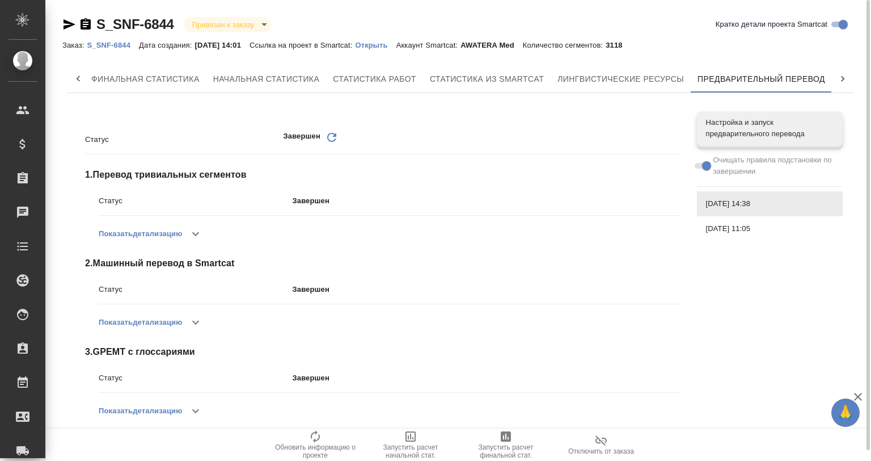
scroll to position [0, 0]
